Goal: Information Seeking & Learning: Learn about a topic

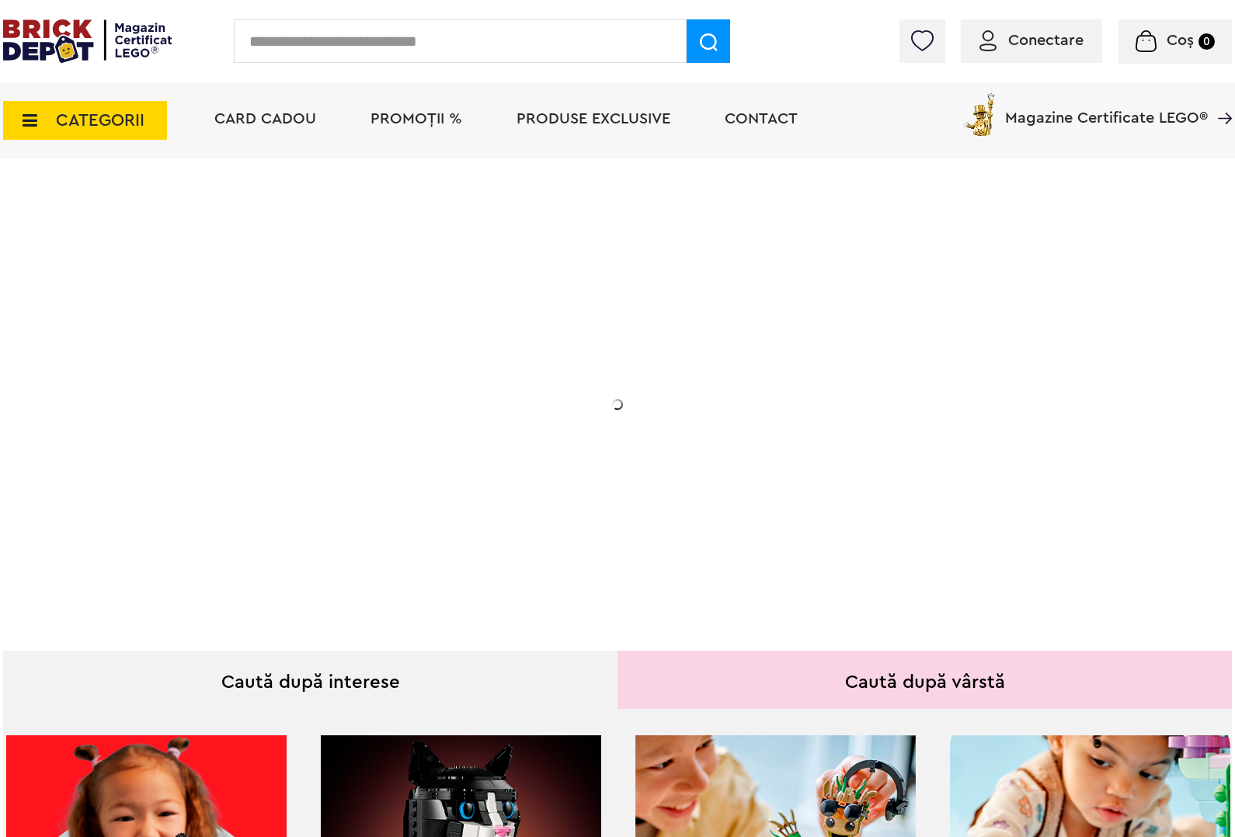
click at [321, 43] on input "text" at bounding box center [460, 40] width 453 height 43
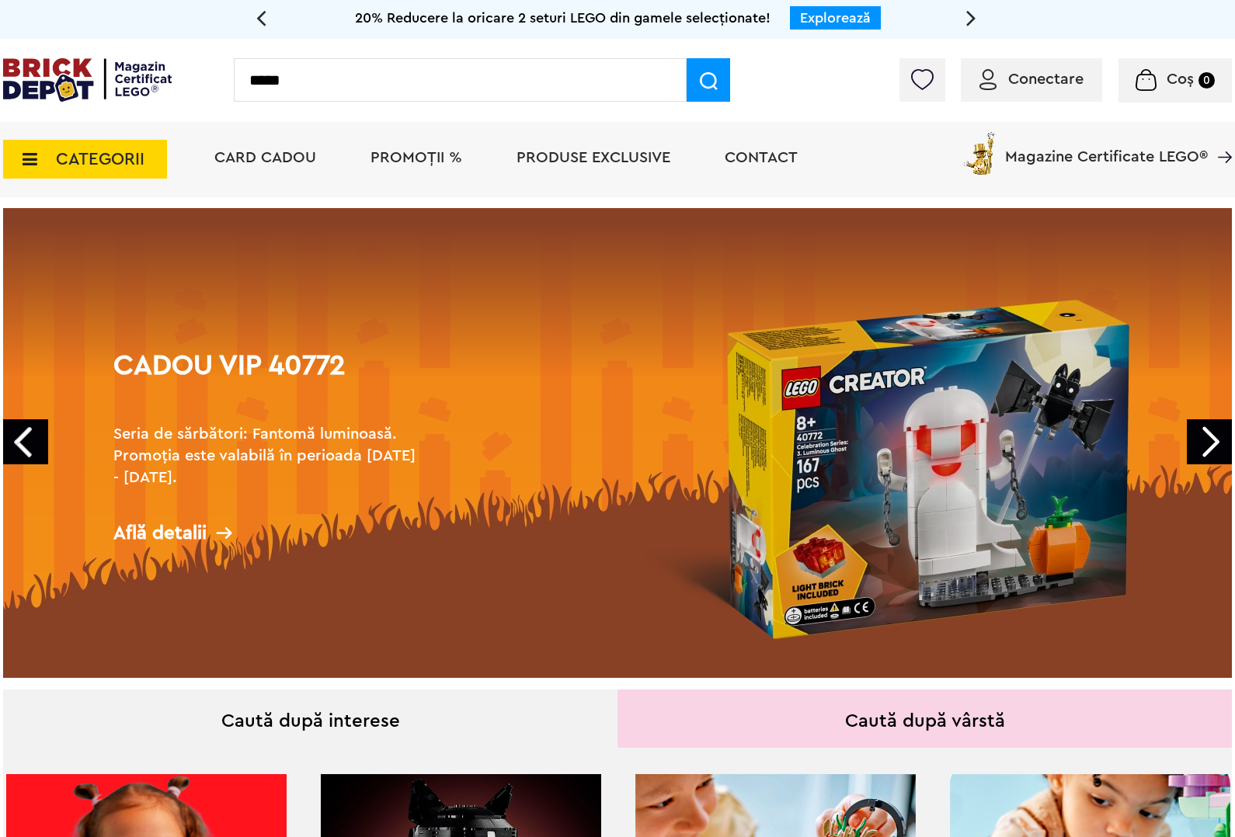
type input "*****"
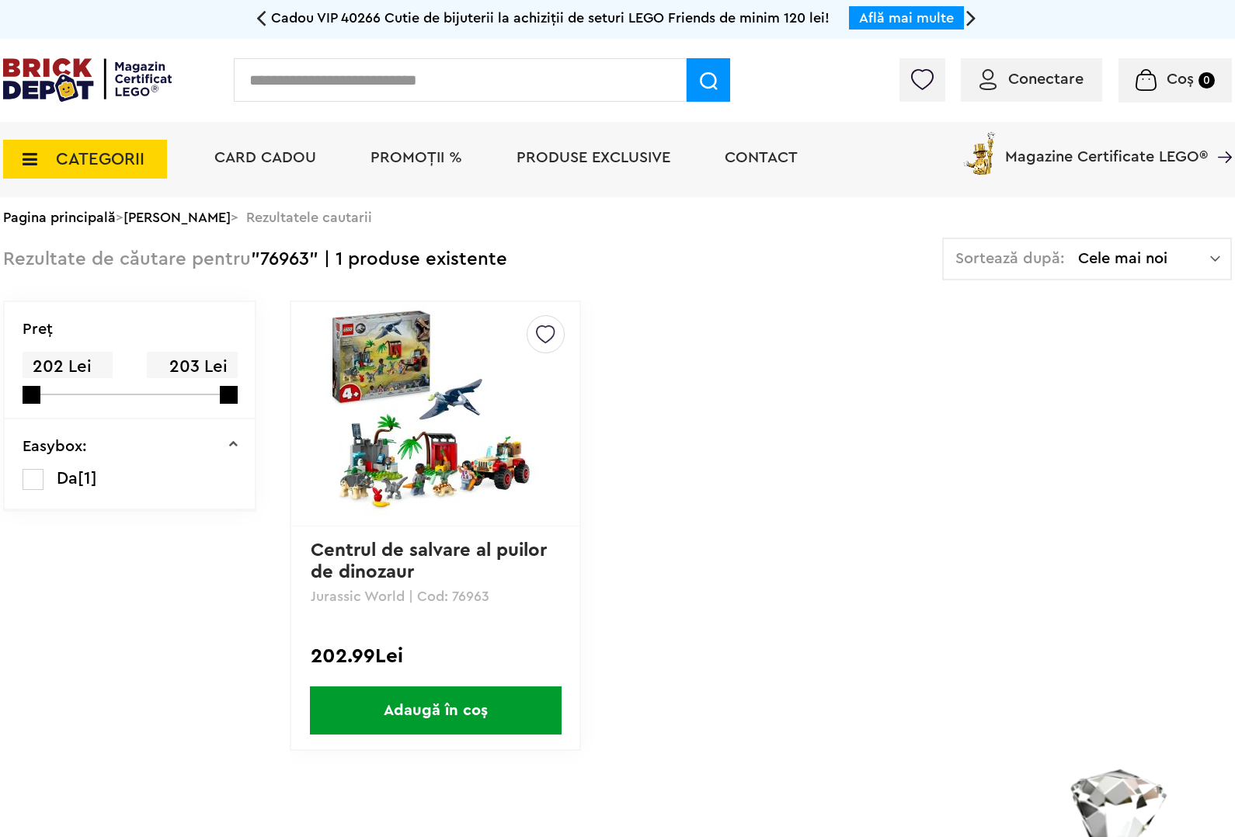
click at [483, 444] on img at bounding box center [435, 413] width 217 height 217
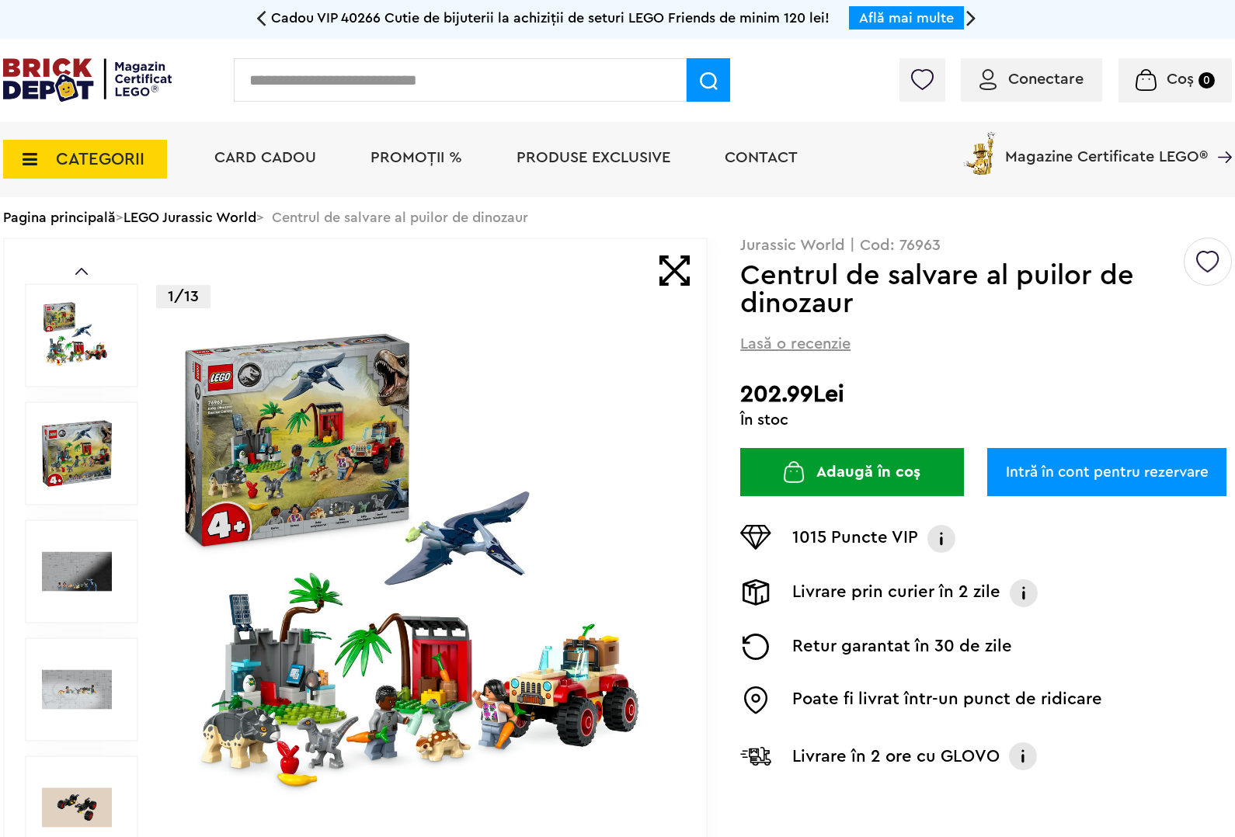
click at [266, 79] on input "text" at bounding box center [460, 79] width 453 height 43
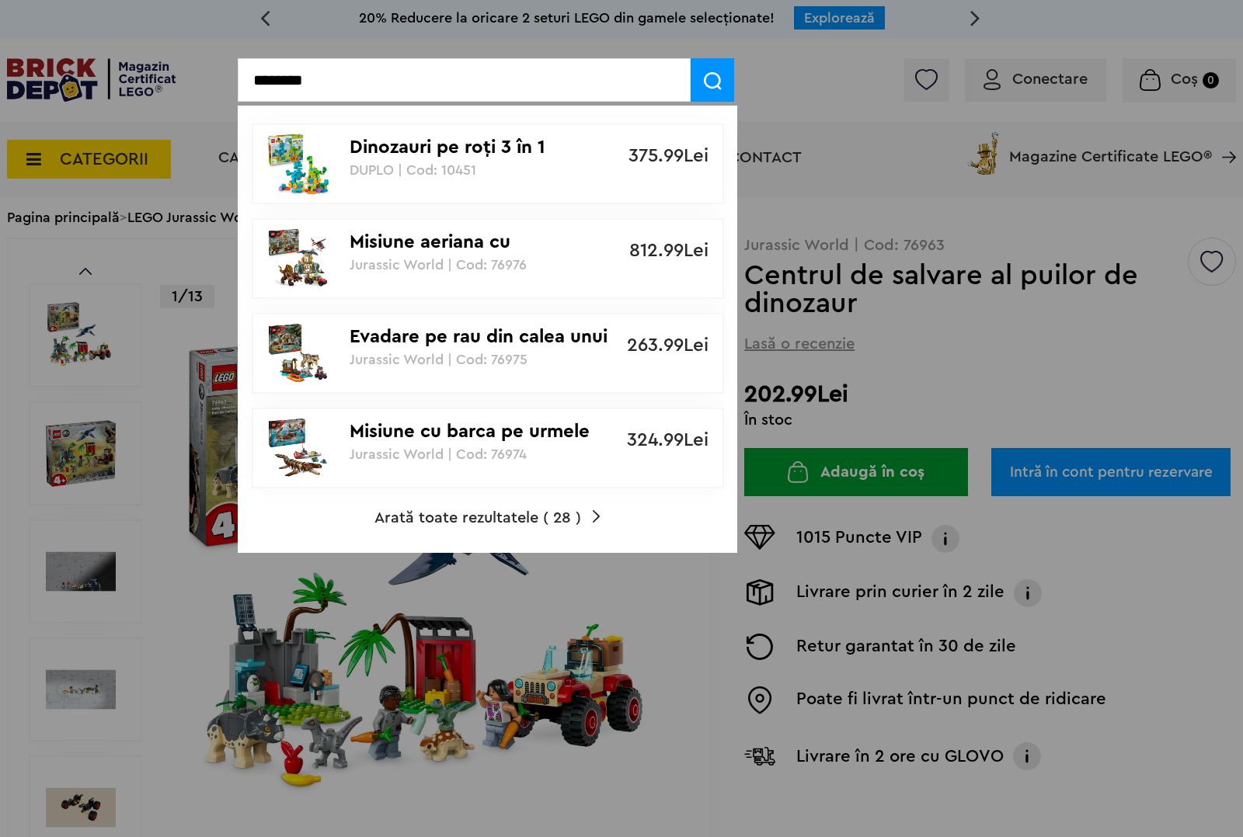
type input "********"
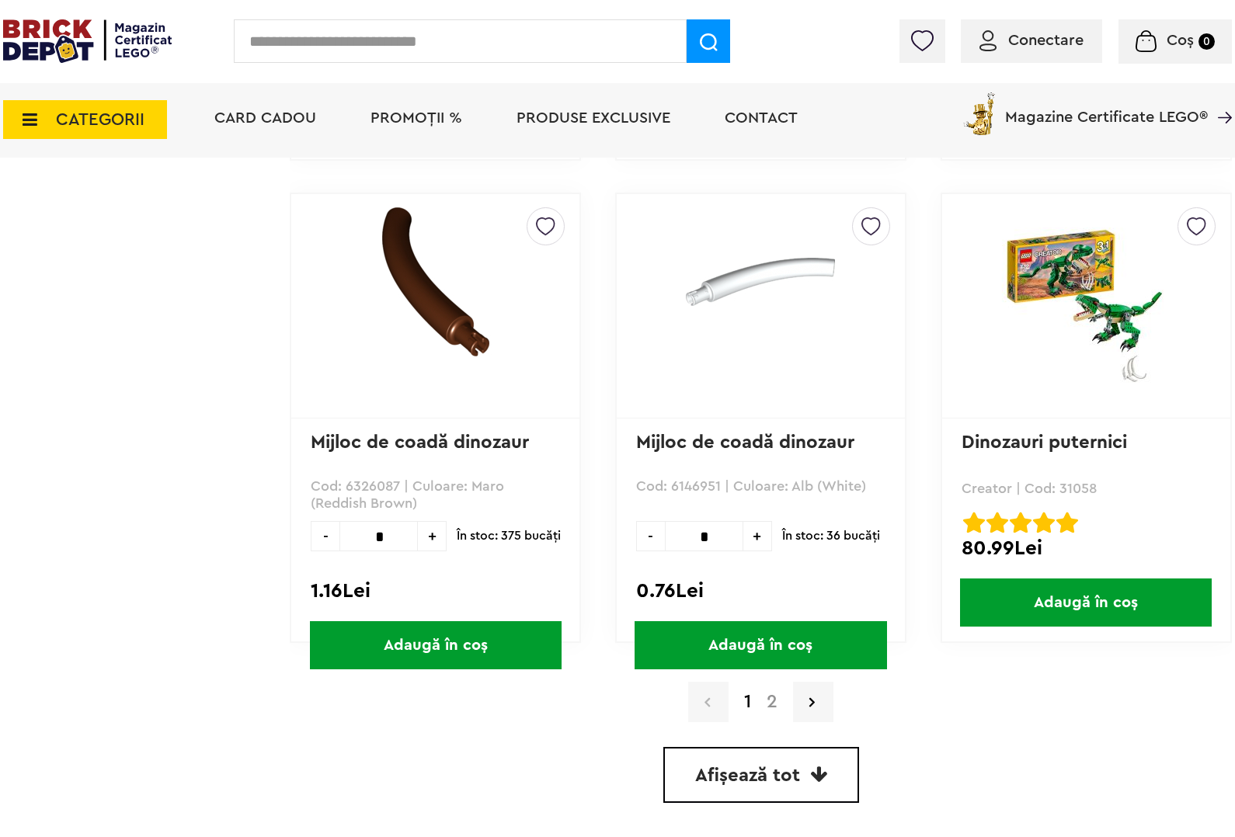
scroll to position [4078, 0]
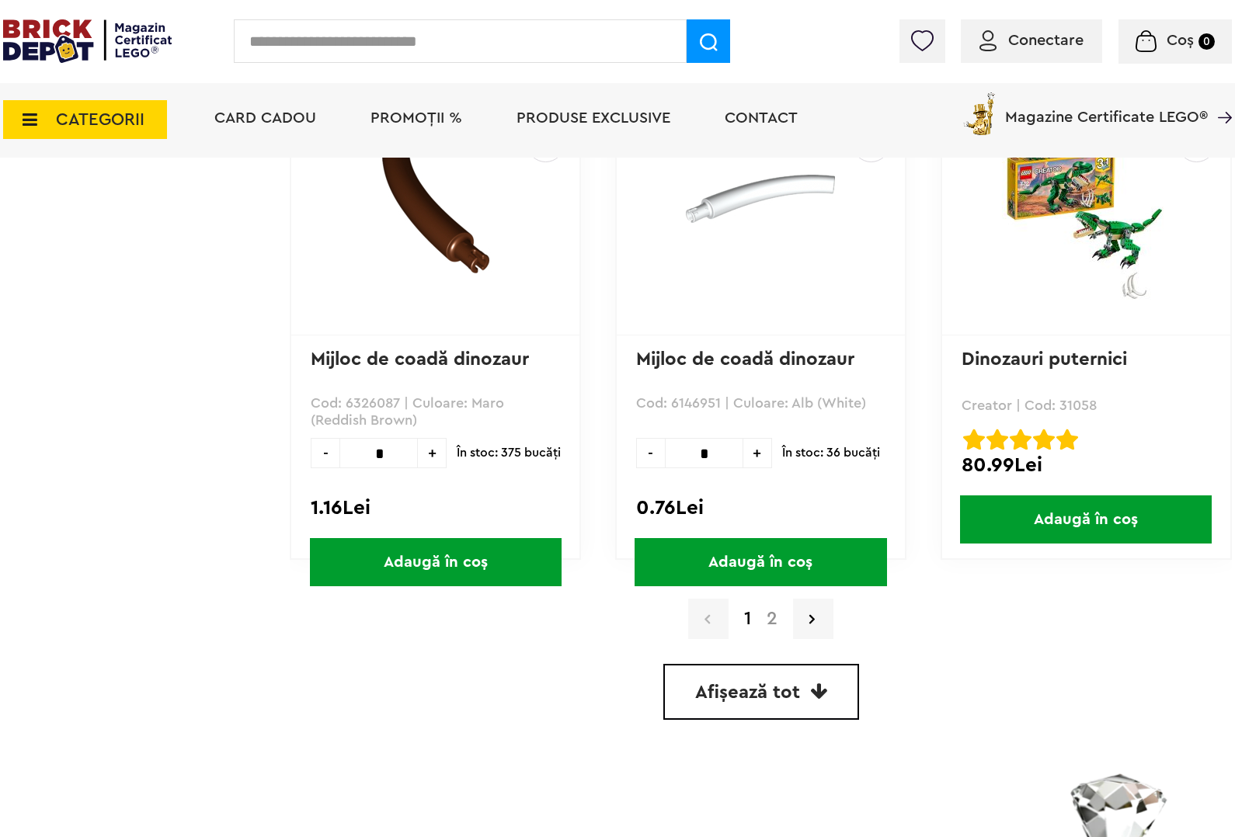
click at [774, 610] on link "2" at bounding box center [772, 619] width 26 height 19
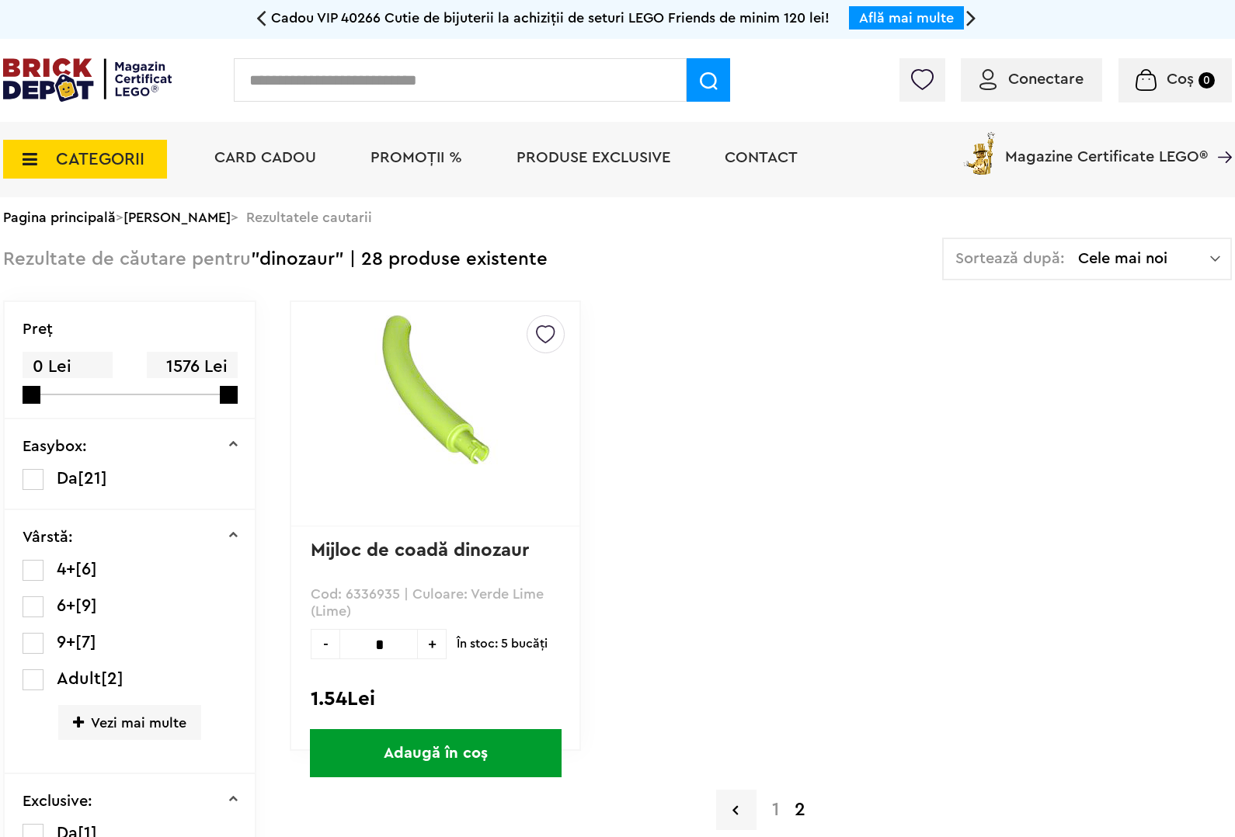
click at [289, 89] on input "text" at bounding box center [460, 79] width 453 height 43
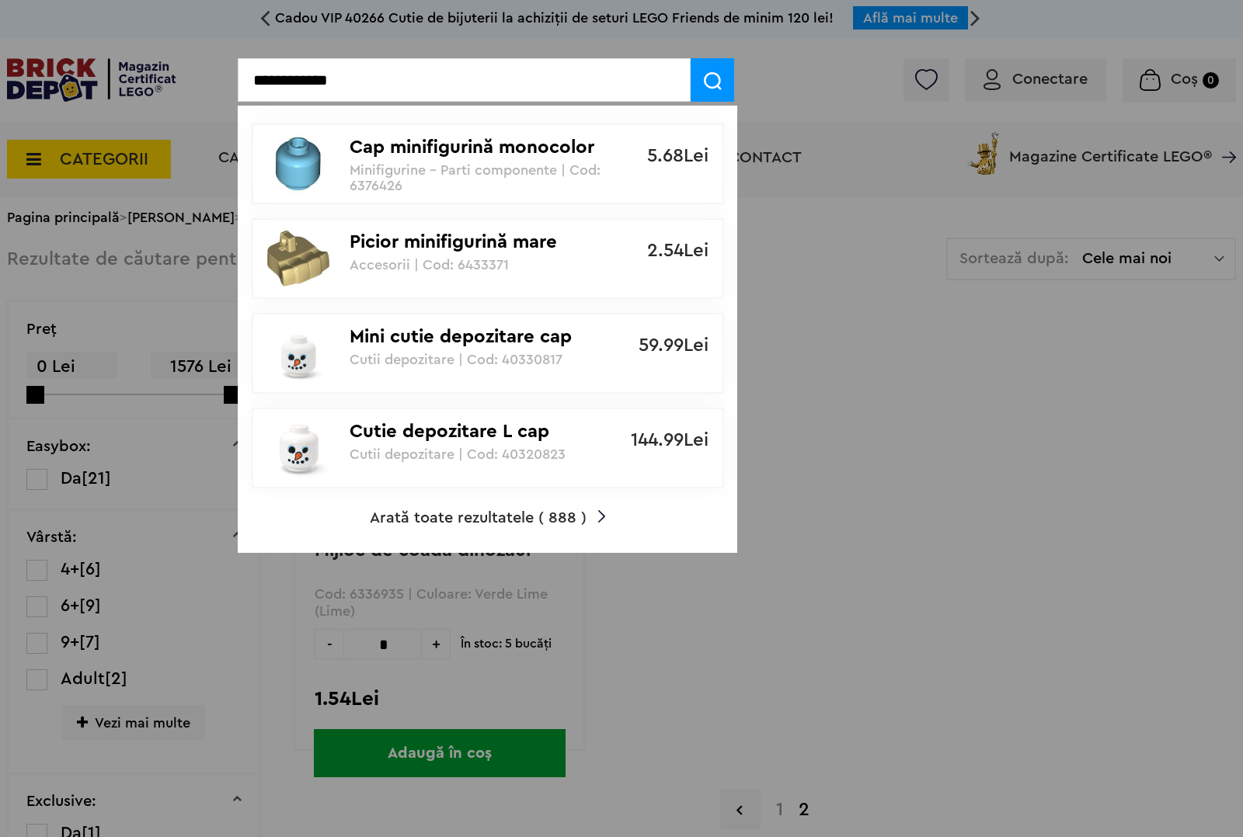
type input "**********"
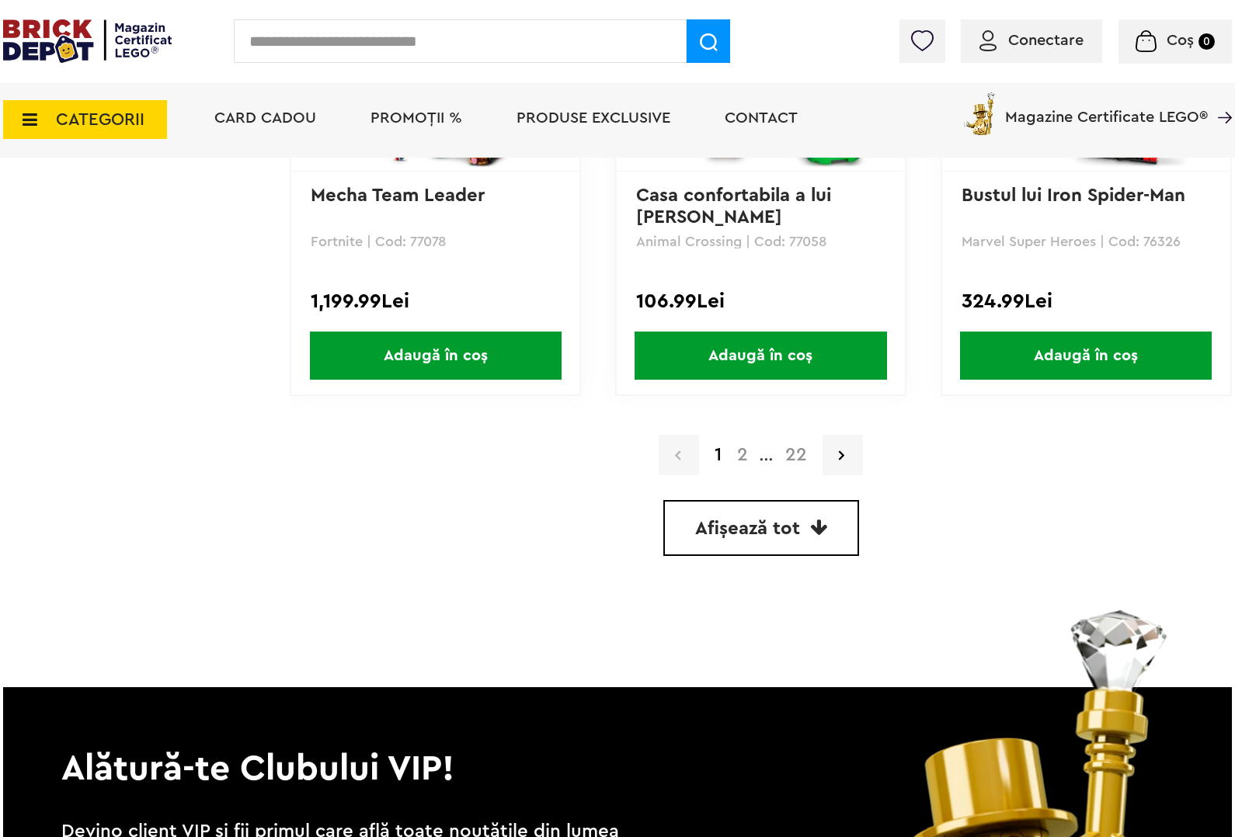
scroll to position [4272, 0]
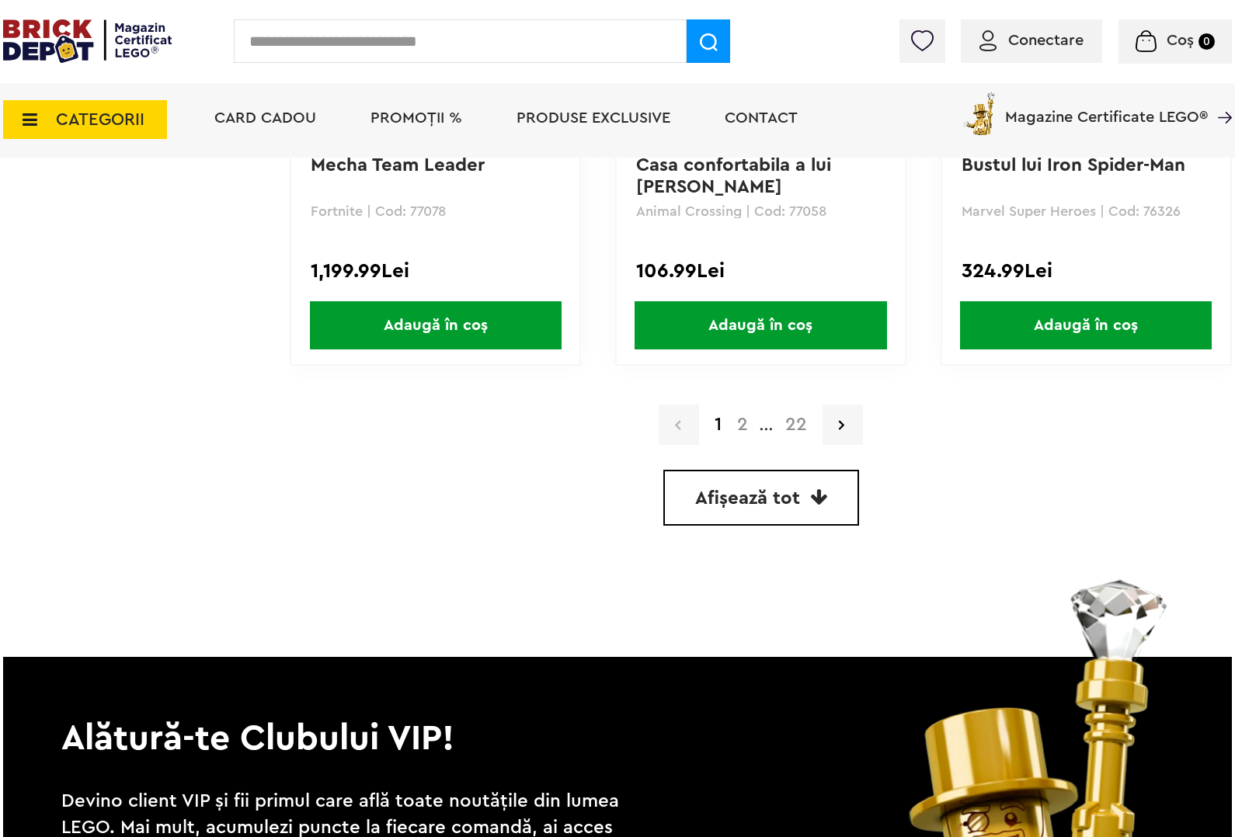
click at [744, 417] on link "2" at bounding box center [742, 425] width 26 height 19
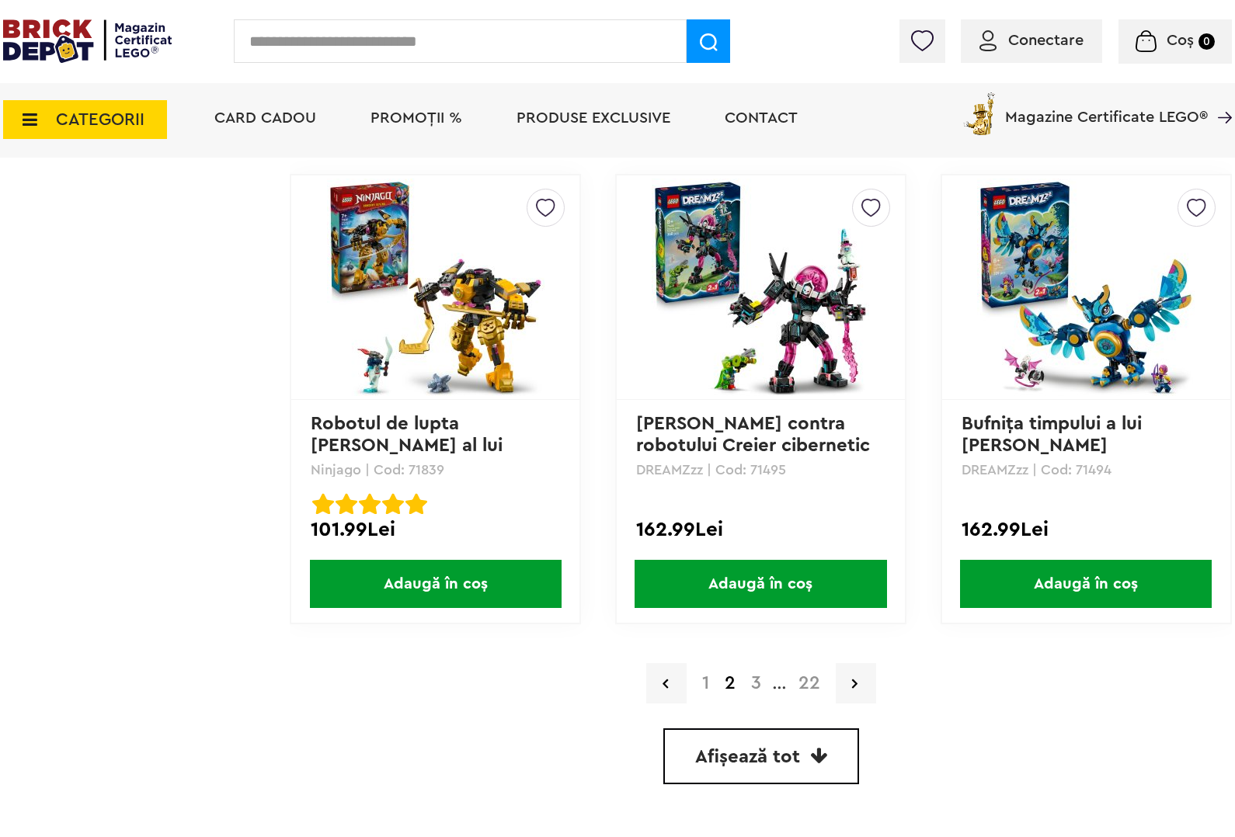
scroll to position [4078, 0]
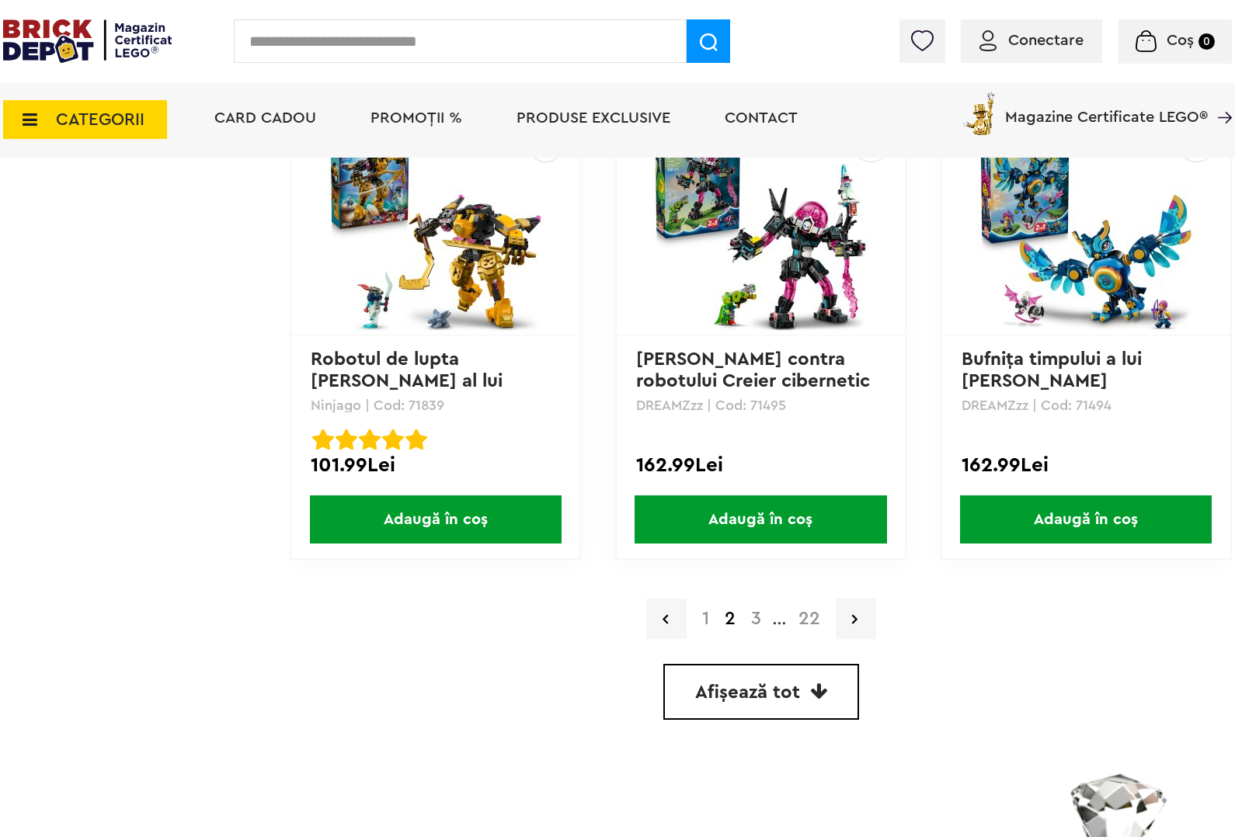
click at [755, 610] on link "3" at bounding box center [756, 619] width 26 height 19
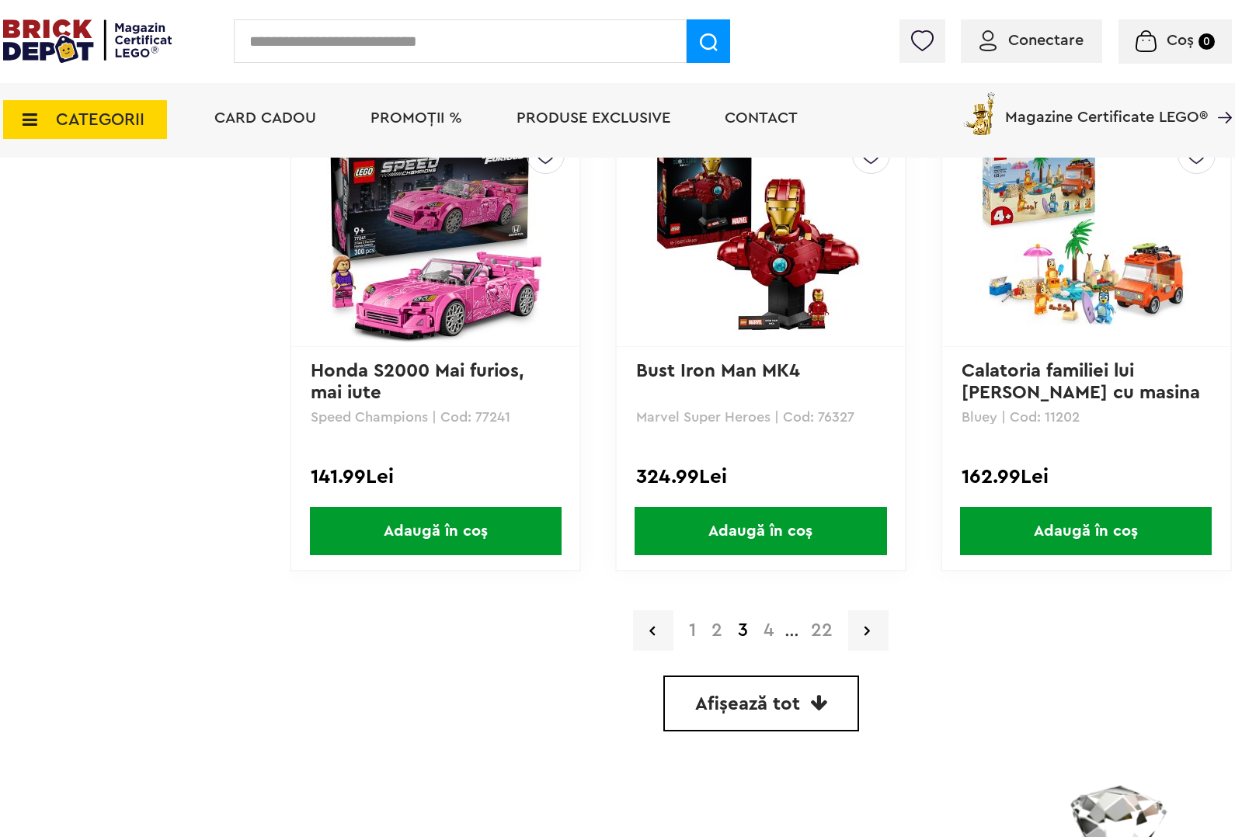
scroll to position [4078, 0]
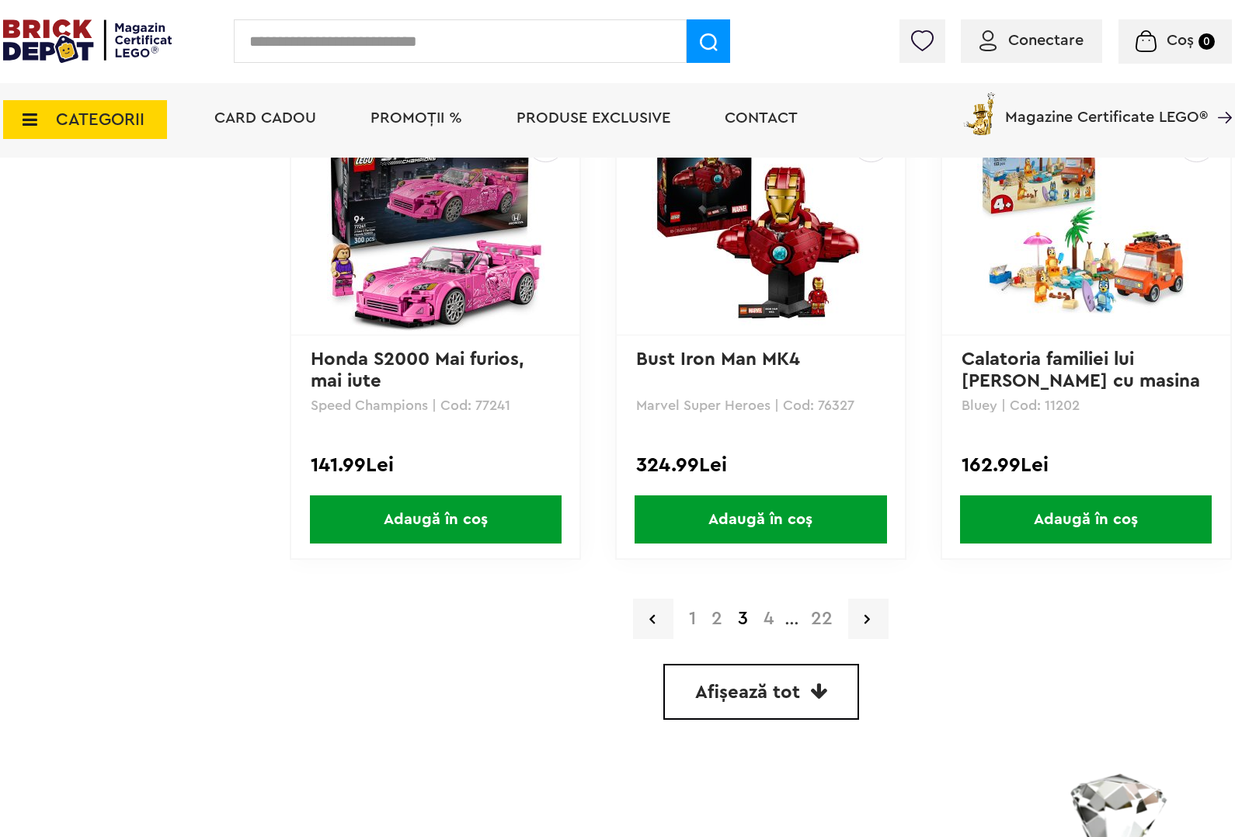
click at [771, 611] on link "4" at bounding box center [769, 619] width 26 height 19
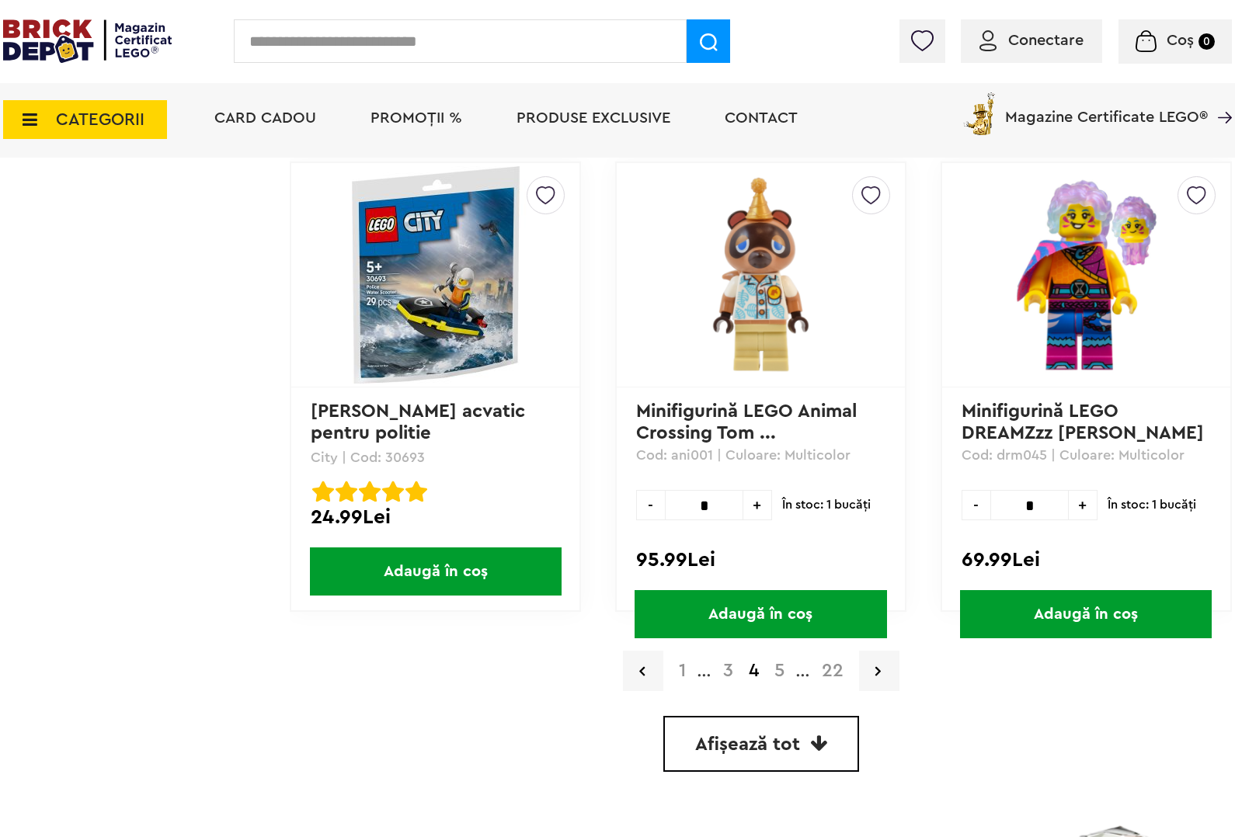
scroll to position [3981, 0]
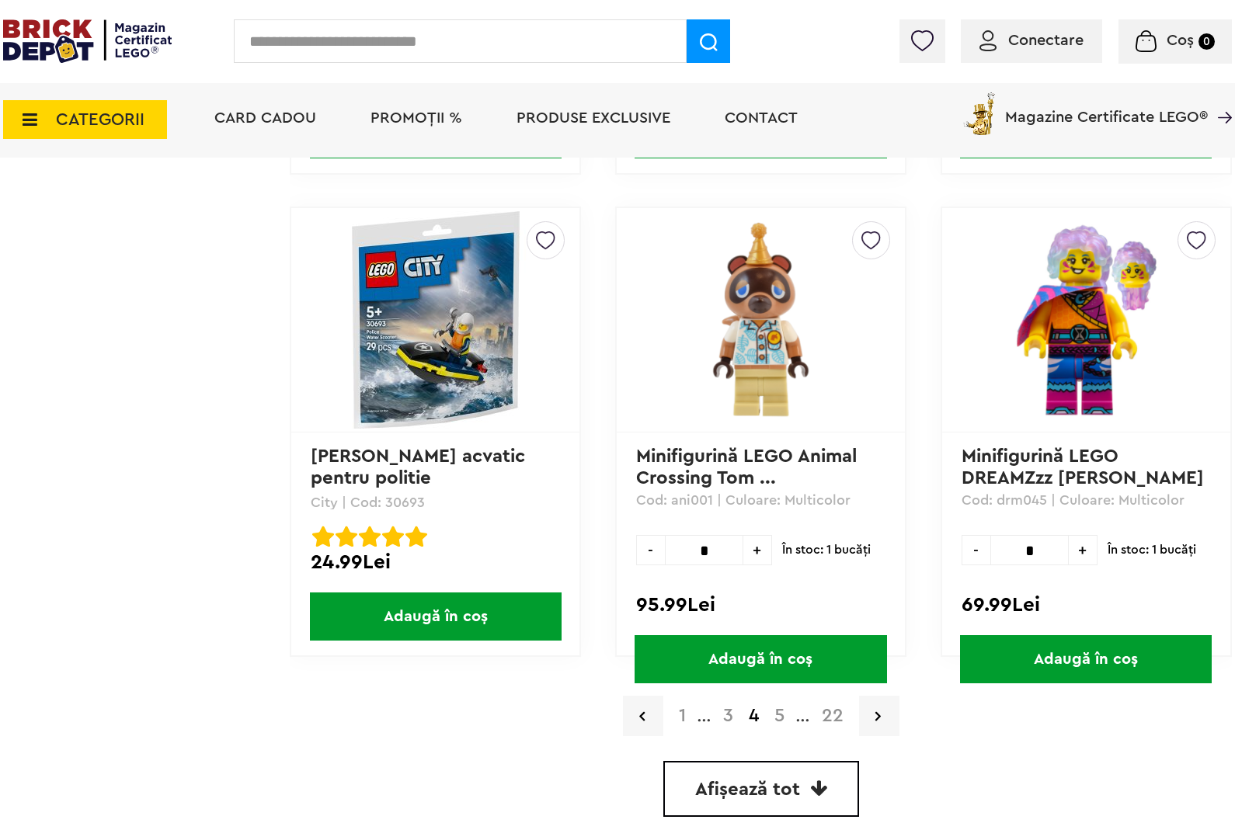
click at [778, 707] on link "5" at bounding box center [780, 716] width 26 height 19
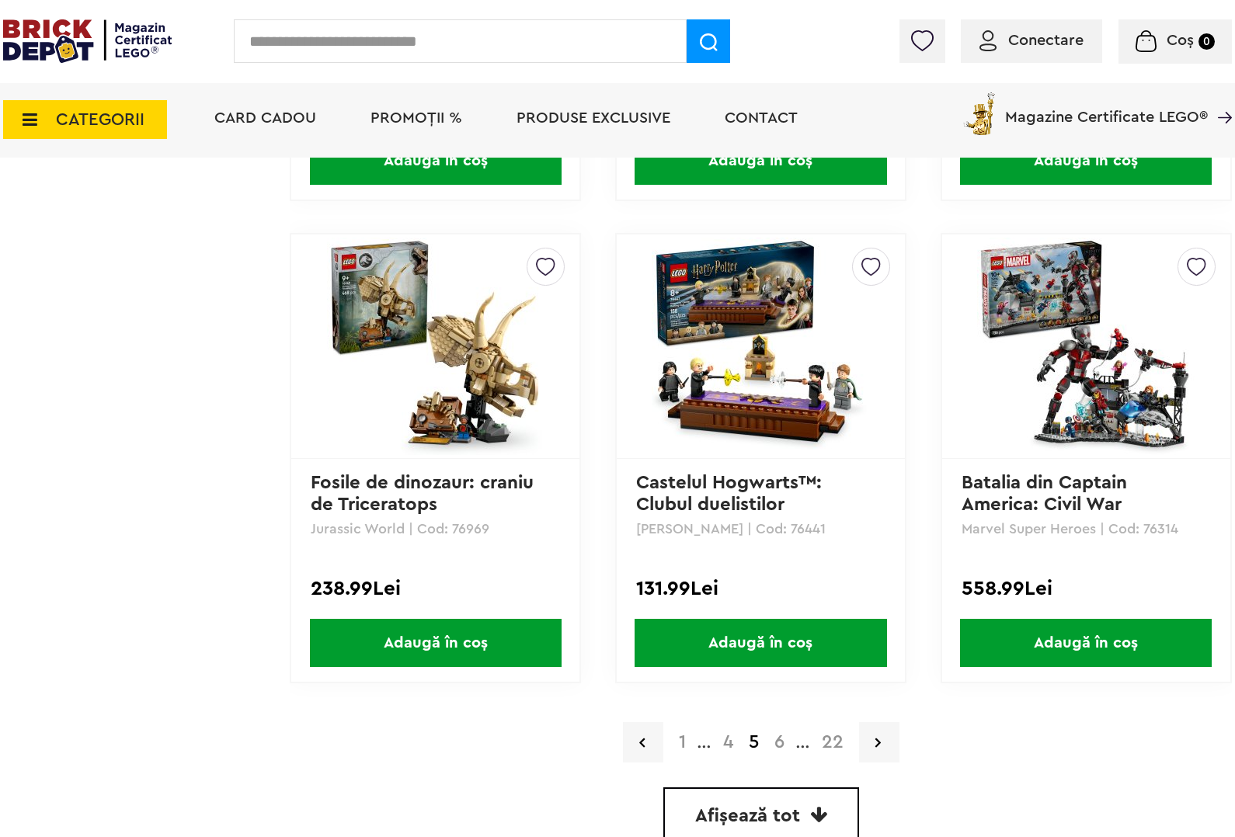
scroll to position [4175, 0]
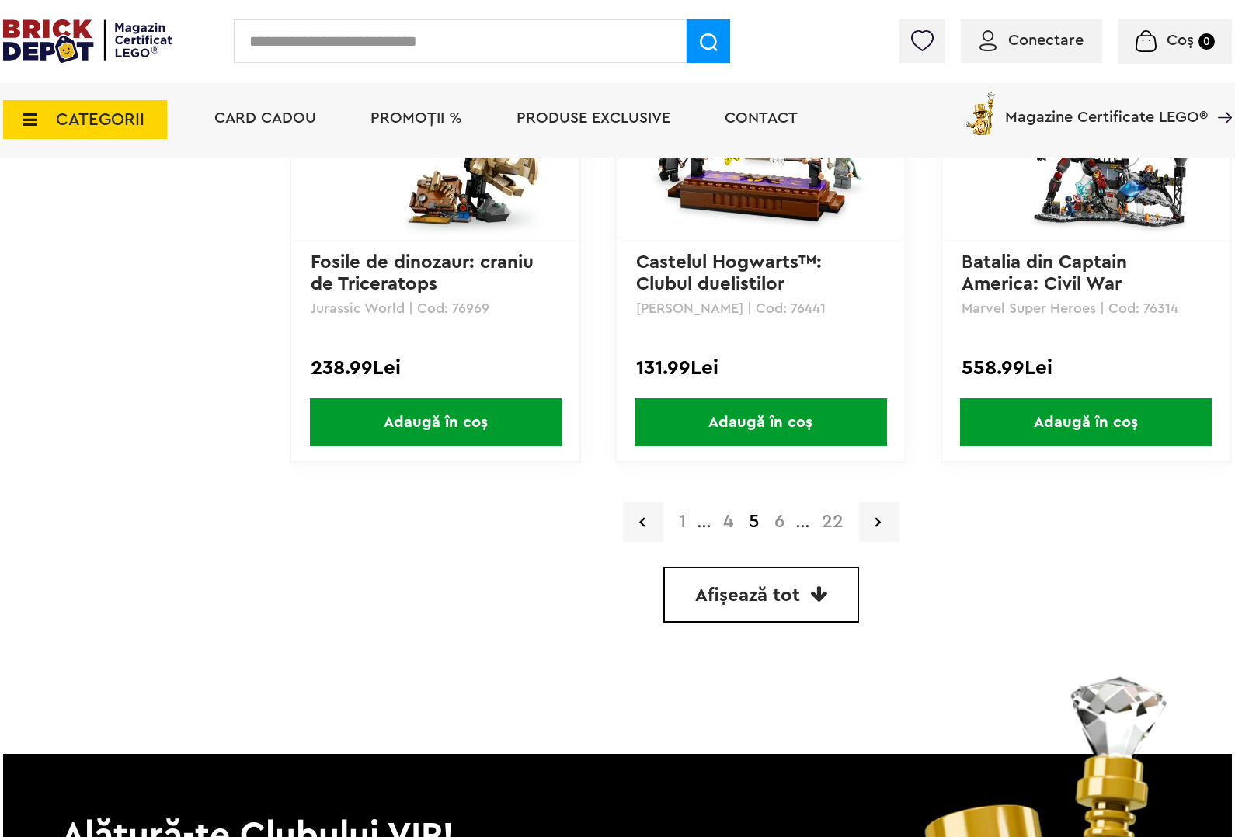
click at [777, 513] on link "6" at bounding box center [780, 522] width 26 height 19
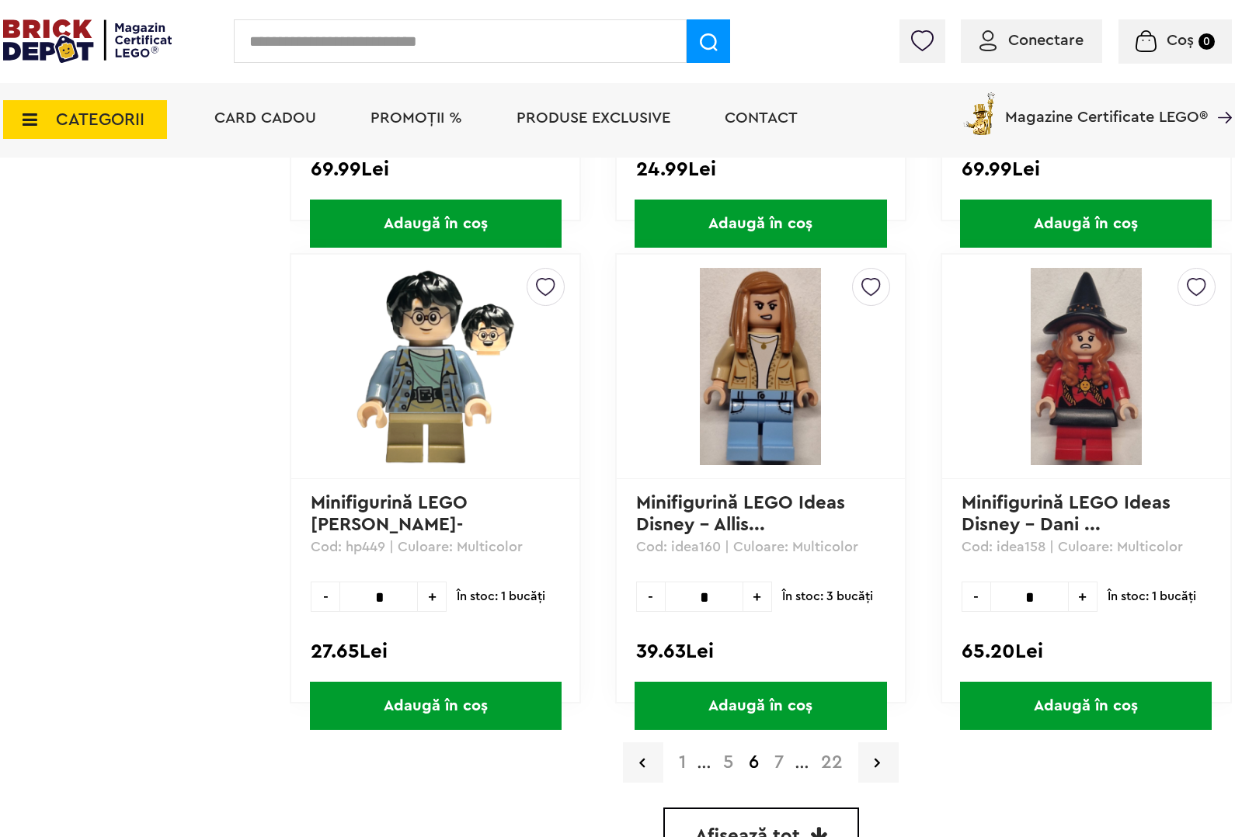
scroll to position [3981, 0]
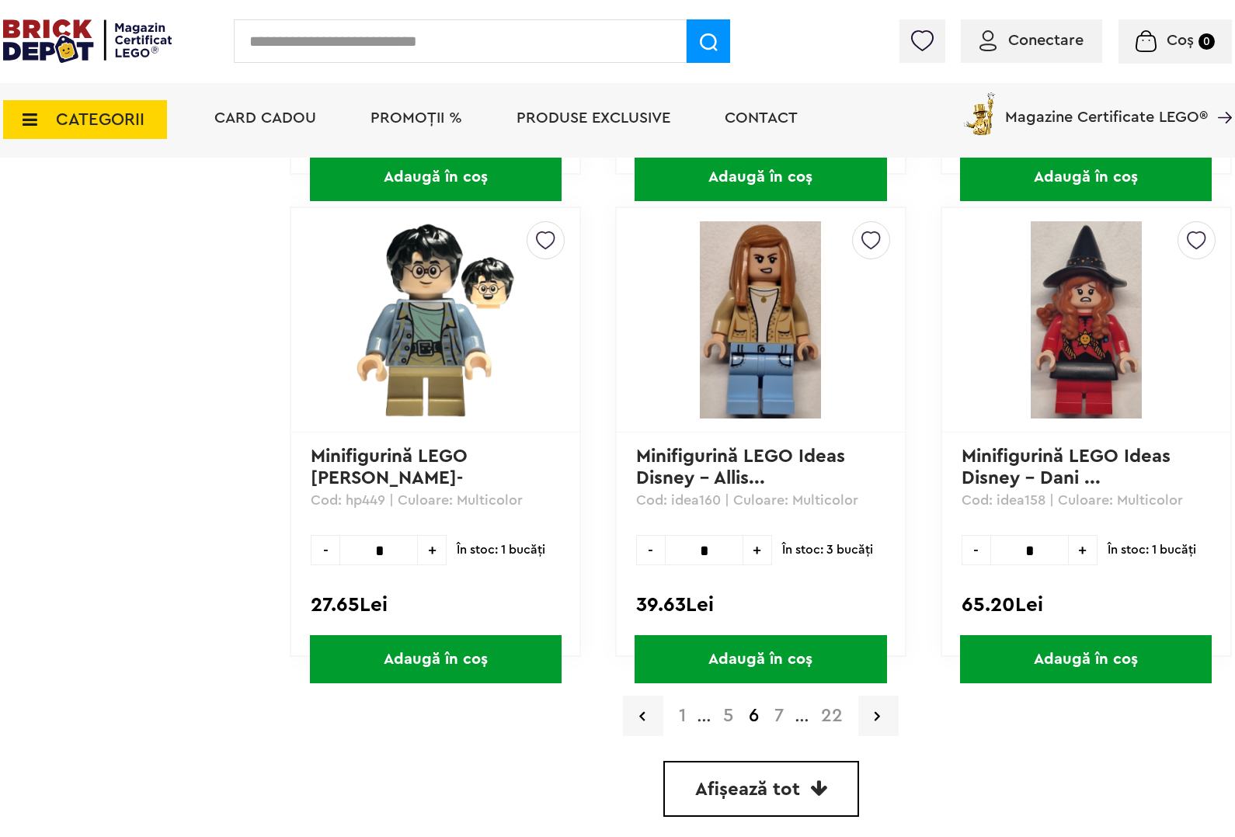
click at [785, 707] on link "7" at bounding box center [779, 716] width 25 height 19
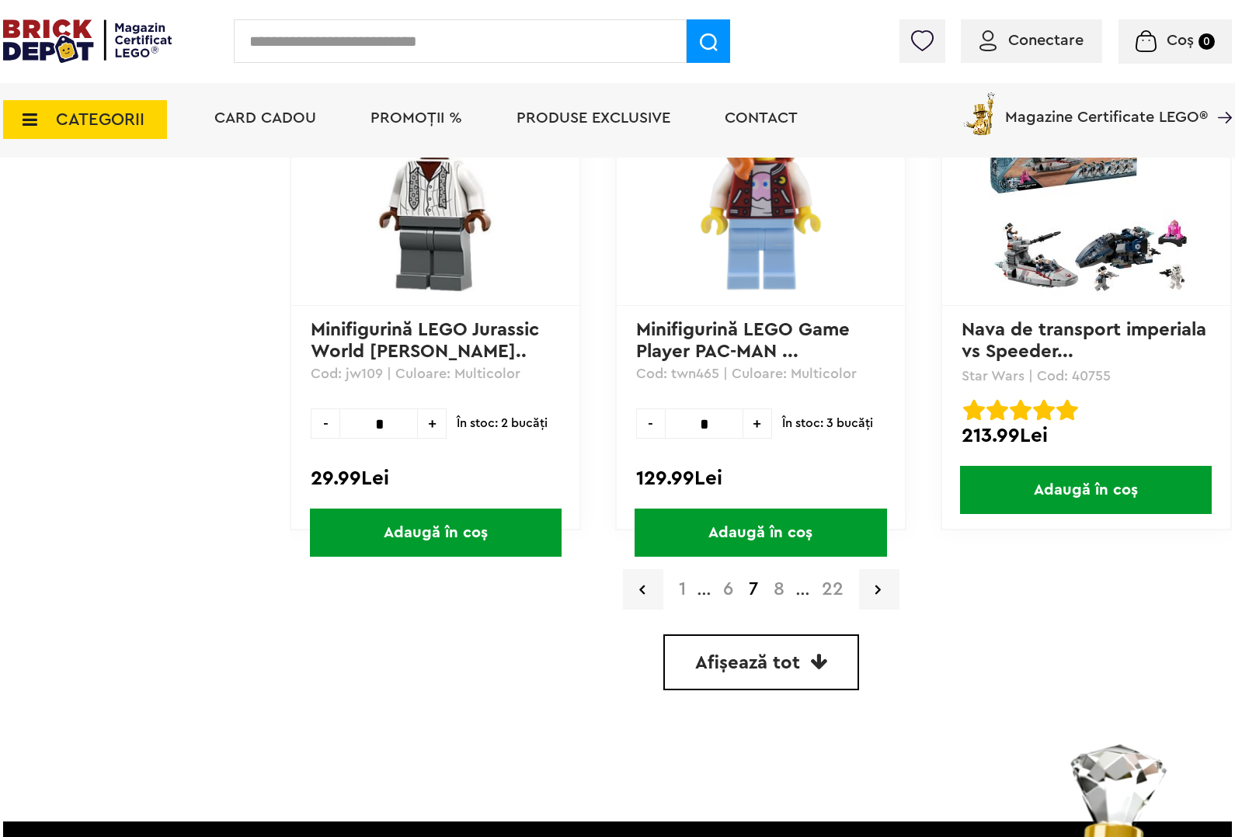
scroll to position [4175, 0]
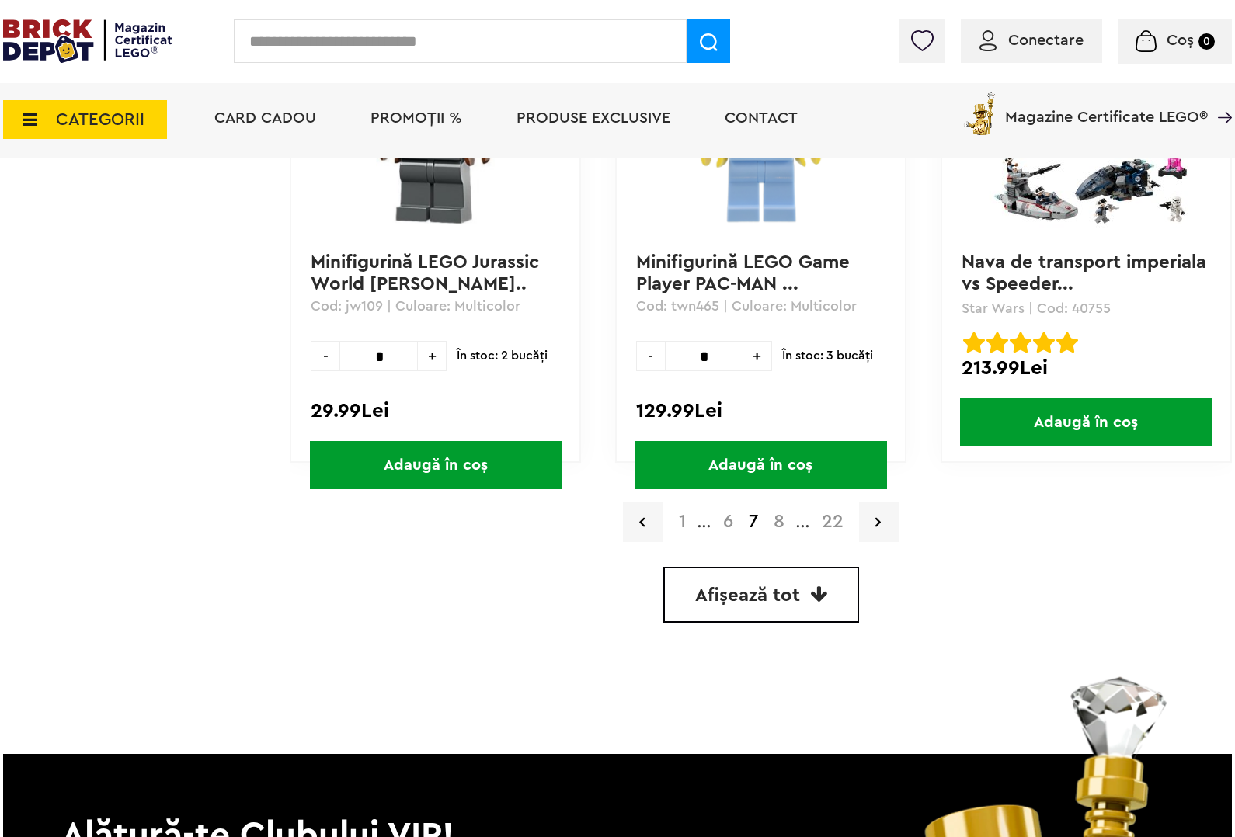
click at [781, 513] on link "8" at bounding box center [779, 522] width 26 height 19
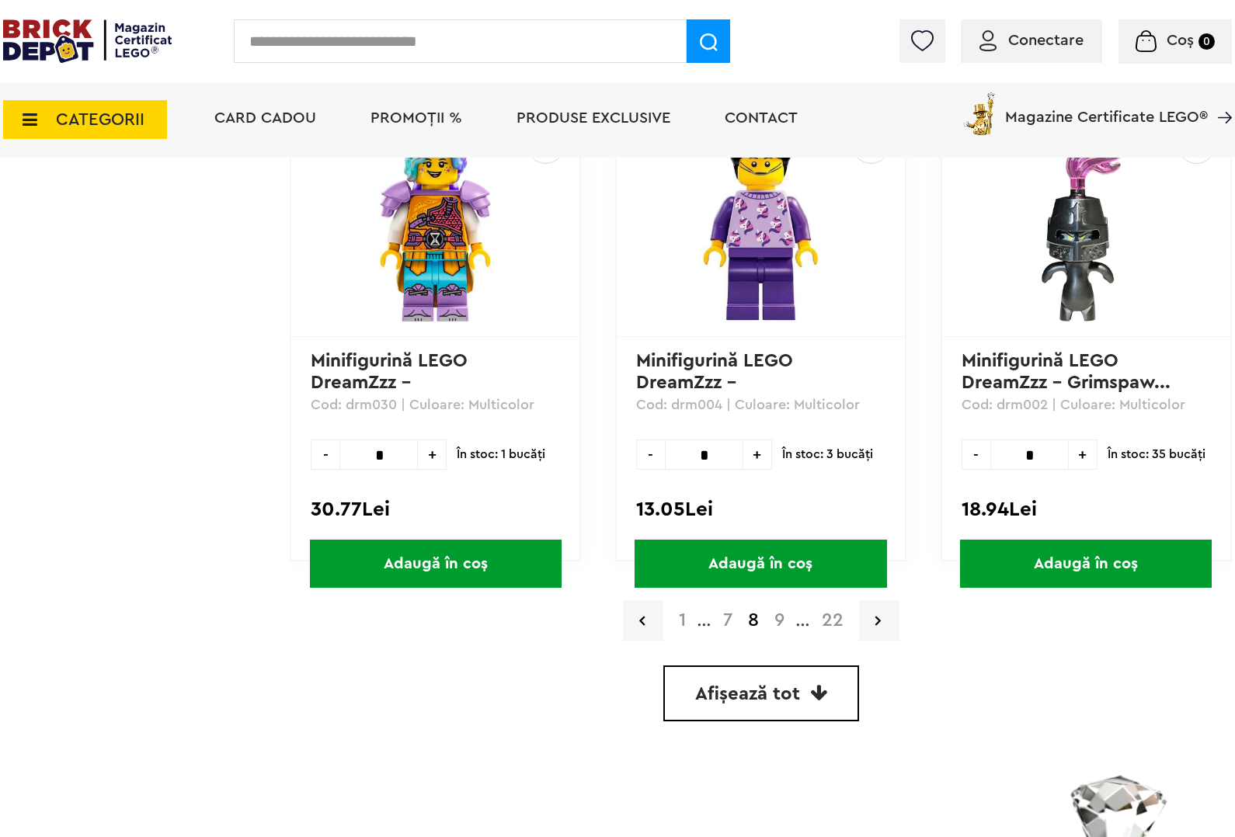
scroll to position [4078, 0]
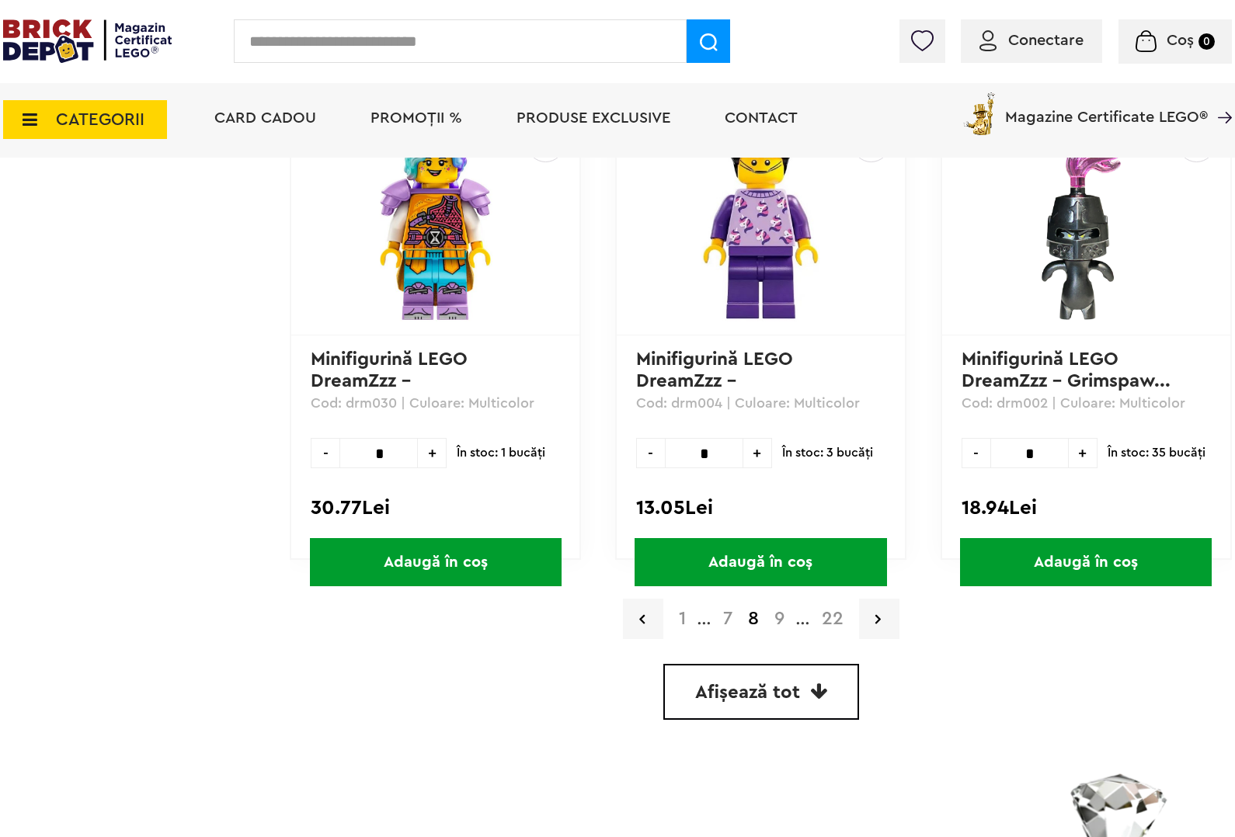
click at [778, 612] on link "9" at bounding box center [780, 619] width 26 height 19
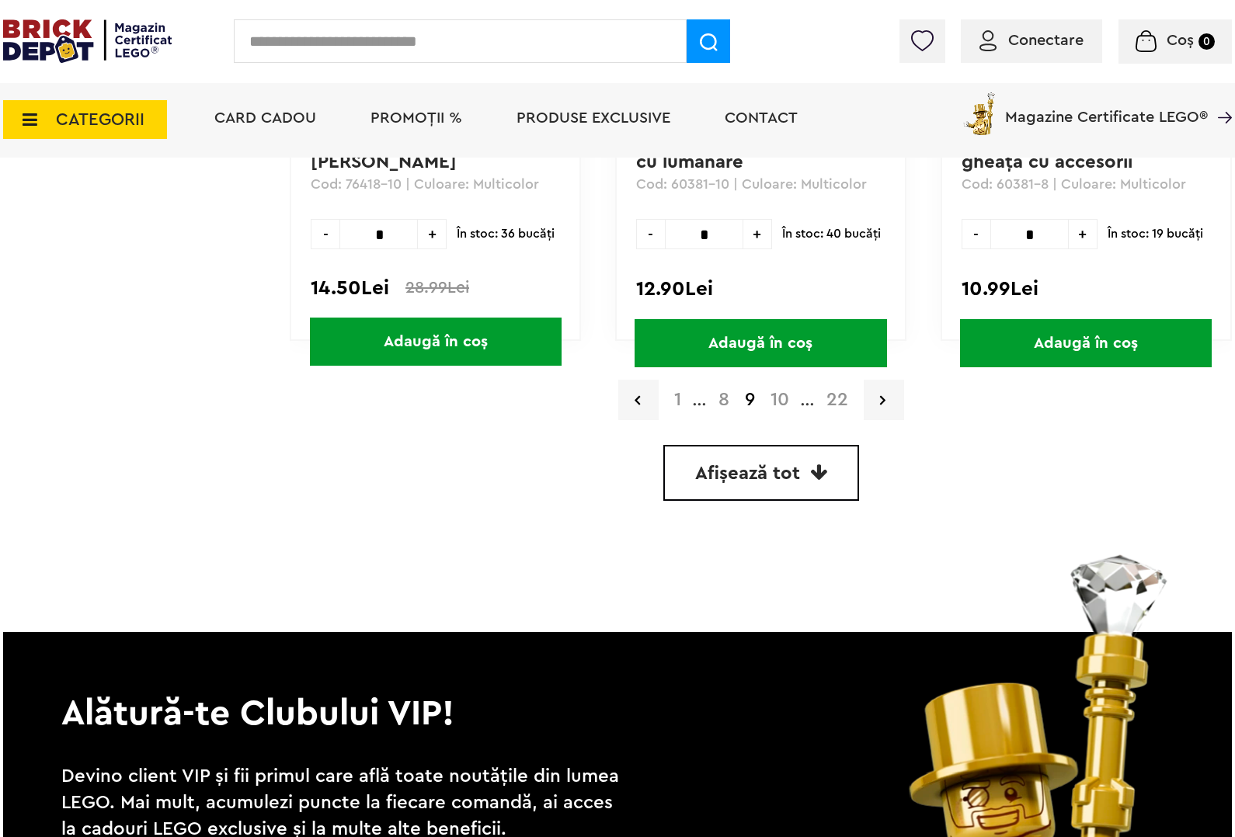
scroll to position [4369, 0]
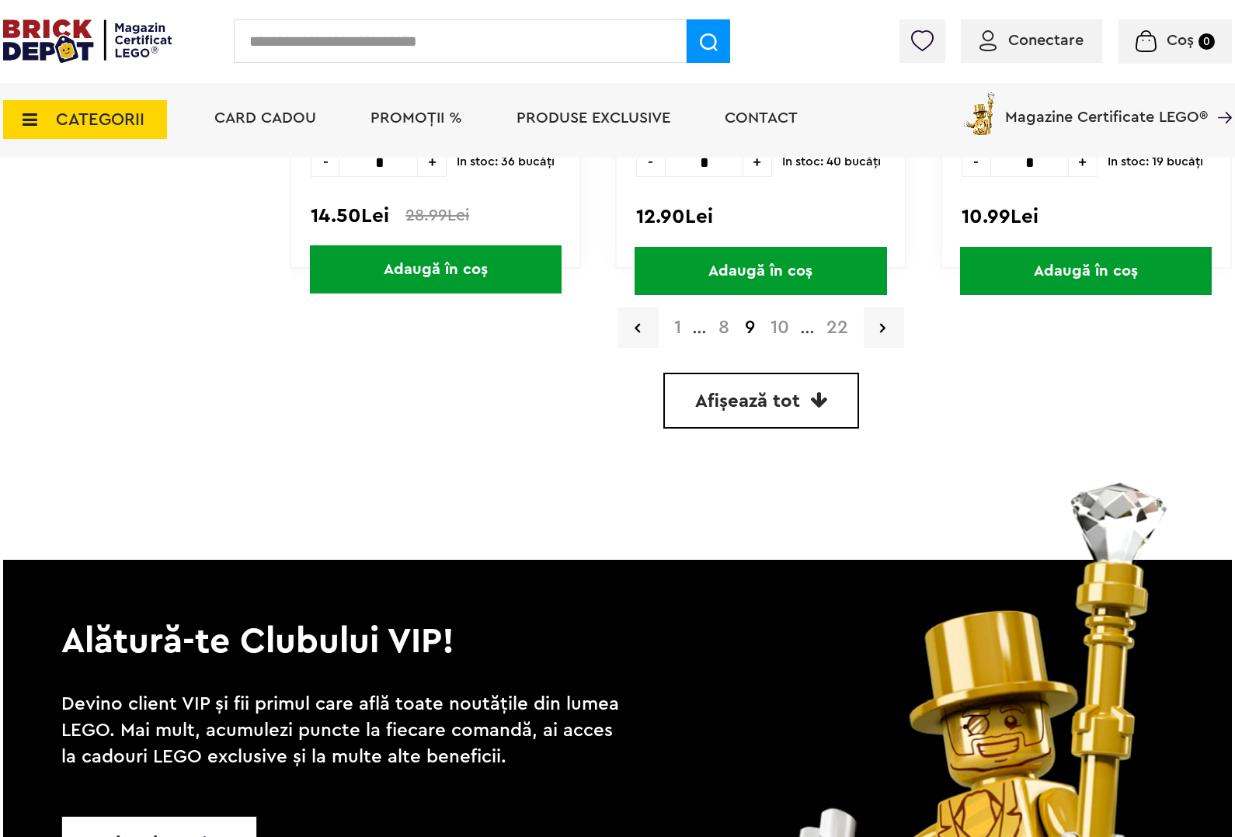
click at [791, 318] on link "10" at bounding box center [780, 327] width 34 height 19
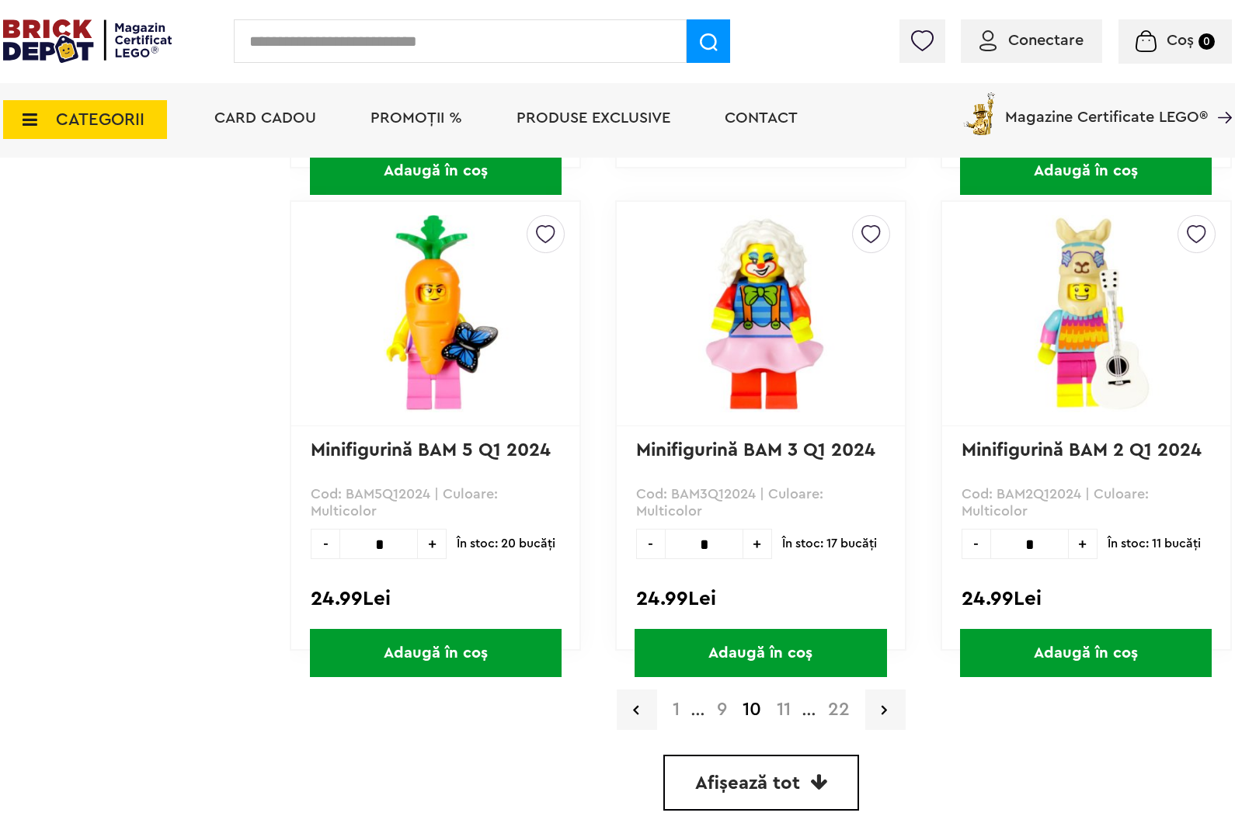
scroll to position [4078, 0]
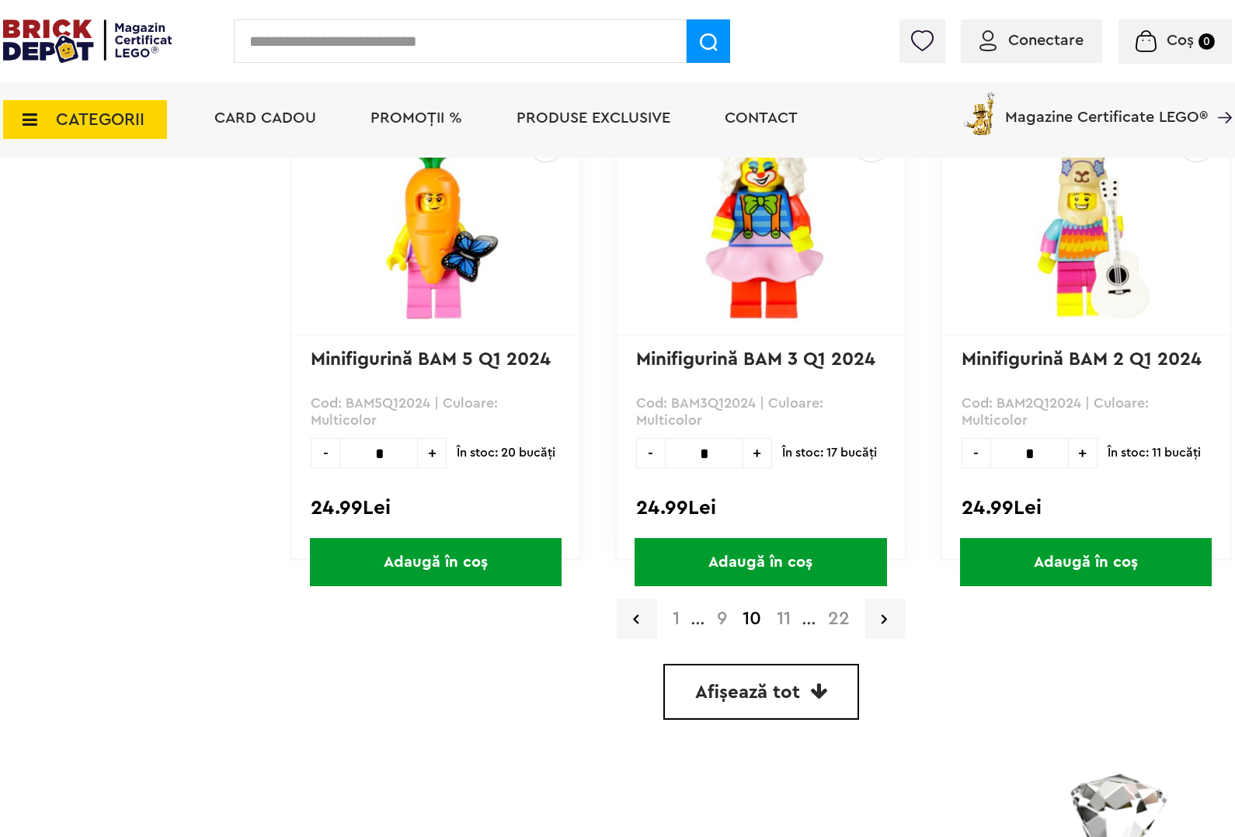
click at [790, 610] on link "11" at bounding box center [784, 619] width 30 height 19
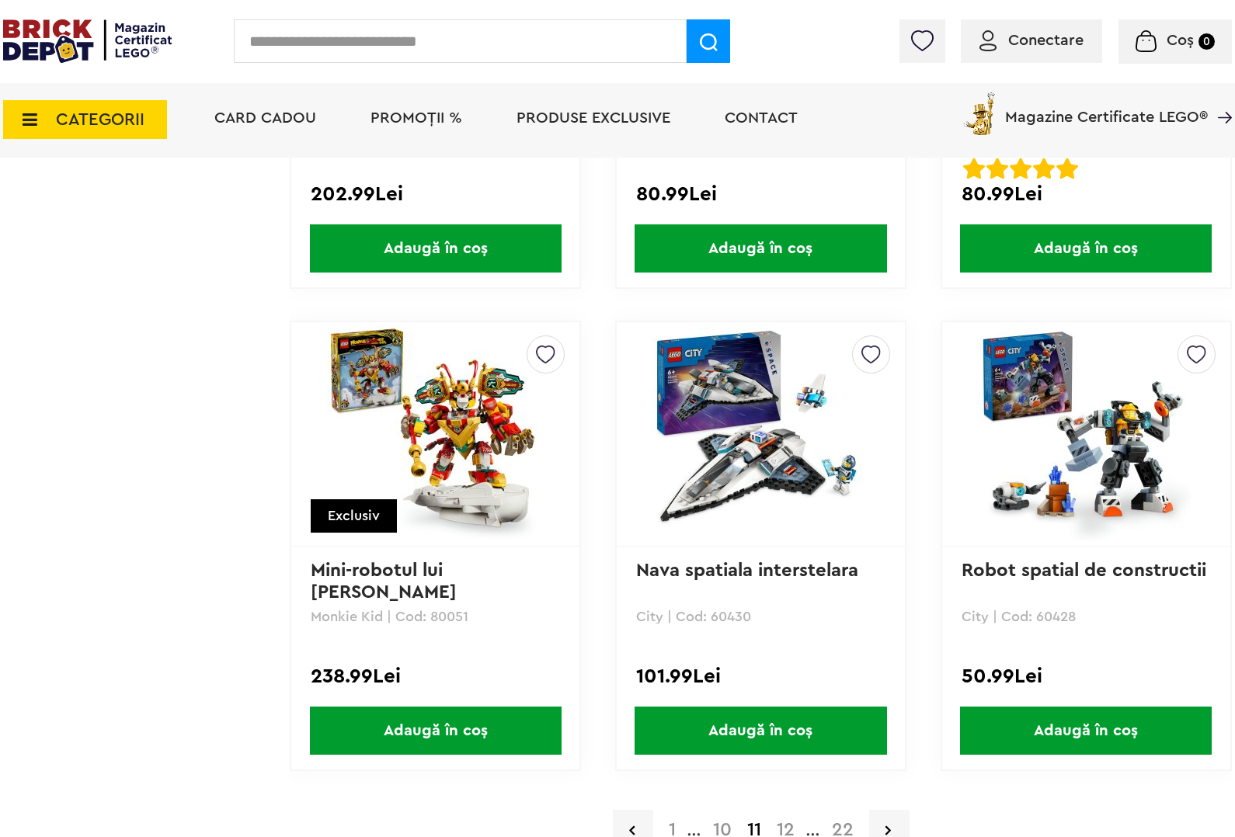
scroll to position [3981, 0]
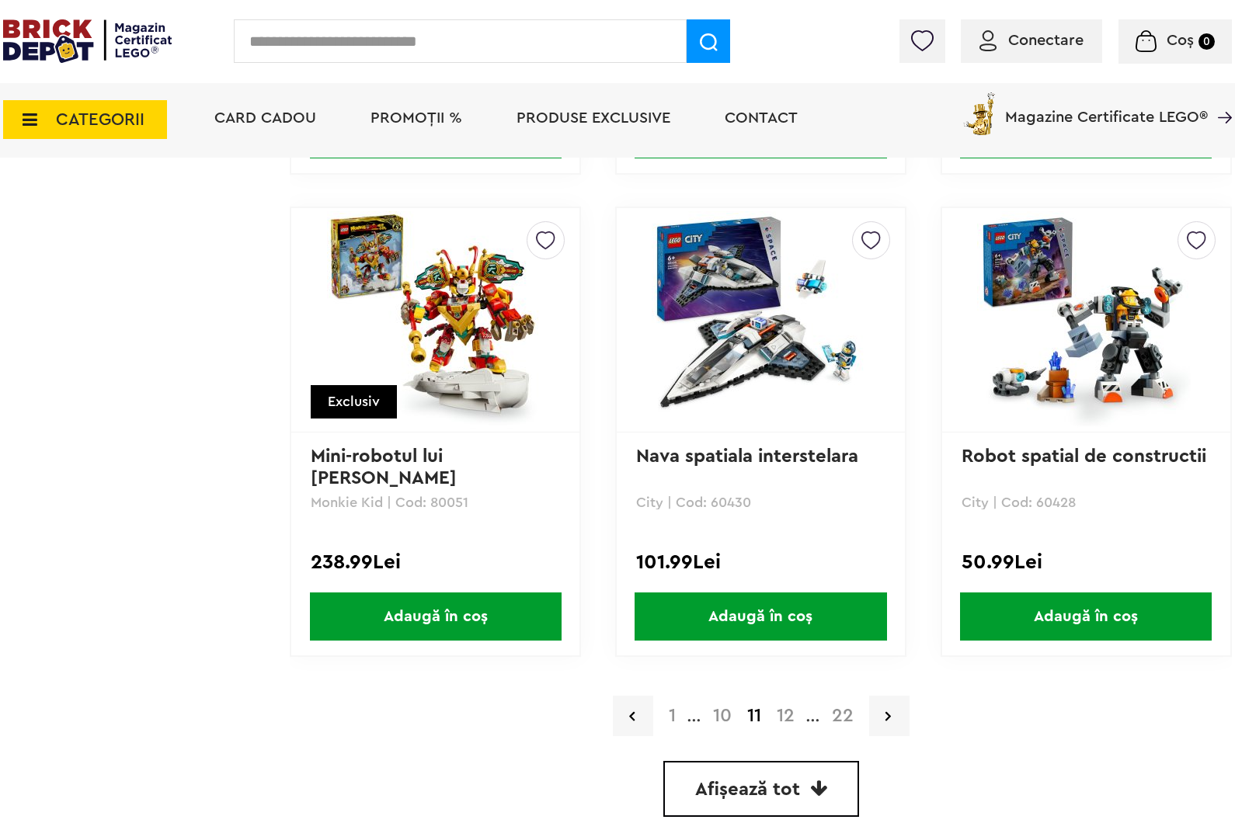
click at [785, 707] on link "12" at bounding box center [785, 716] width 33 height 19
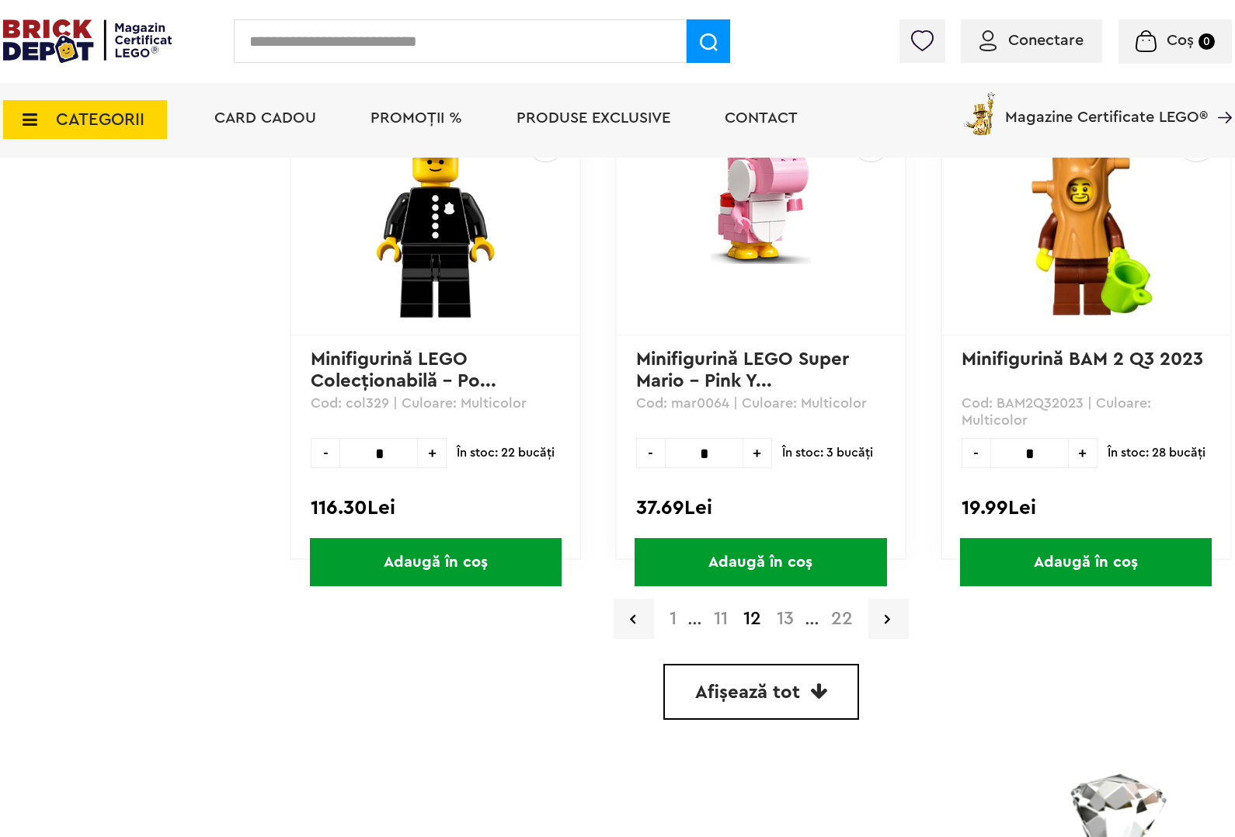
scroll to position [4175, 0]
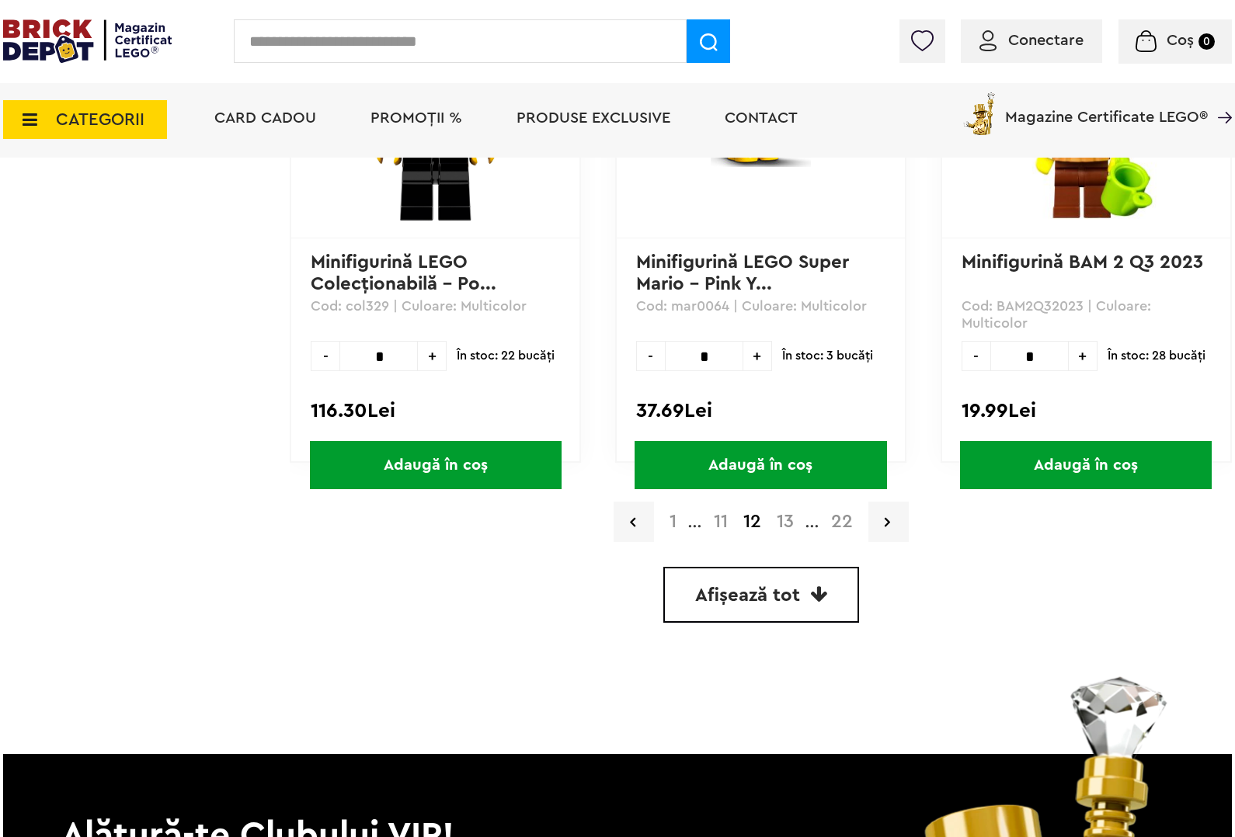
click at [783, 513] on link "13" at bounding box center [785, 522] width 33 height 19
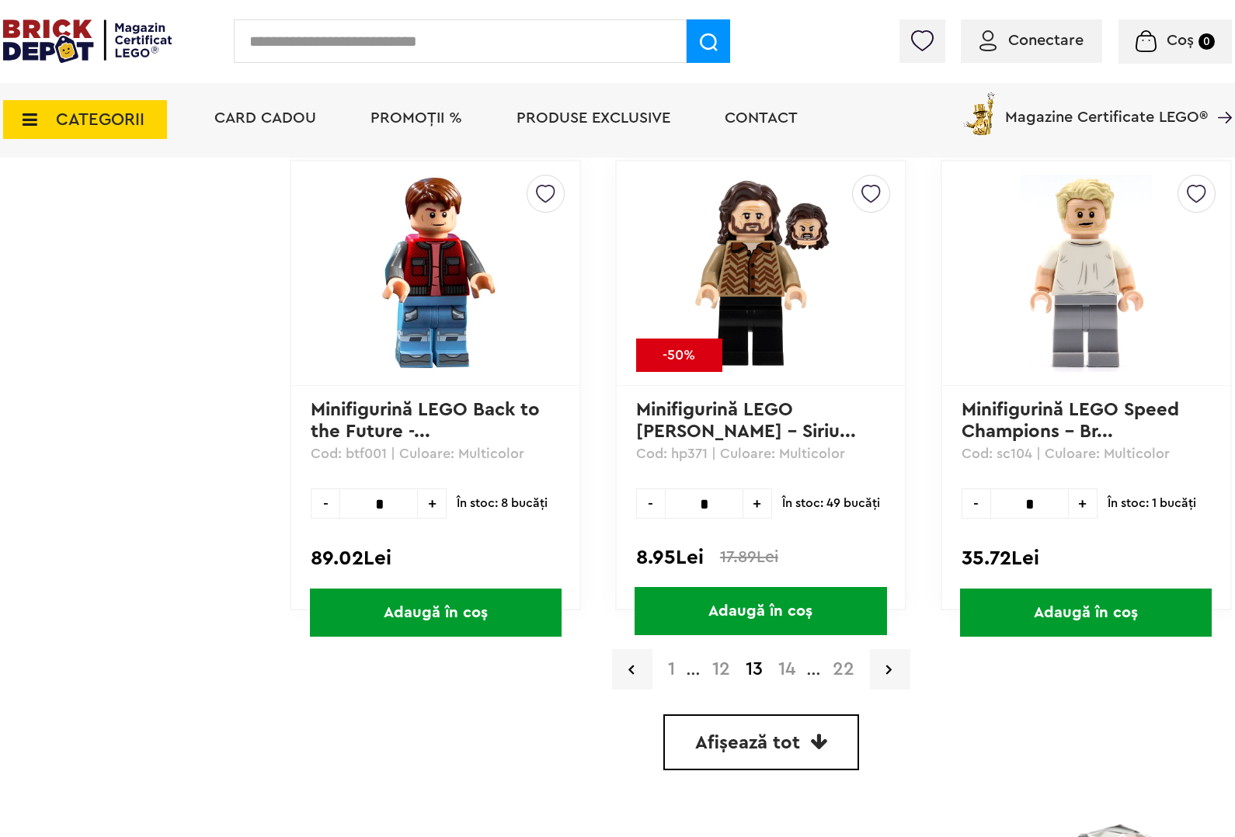
scroll to position [4078, 0]
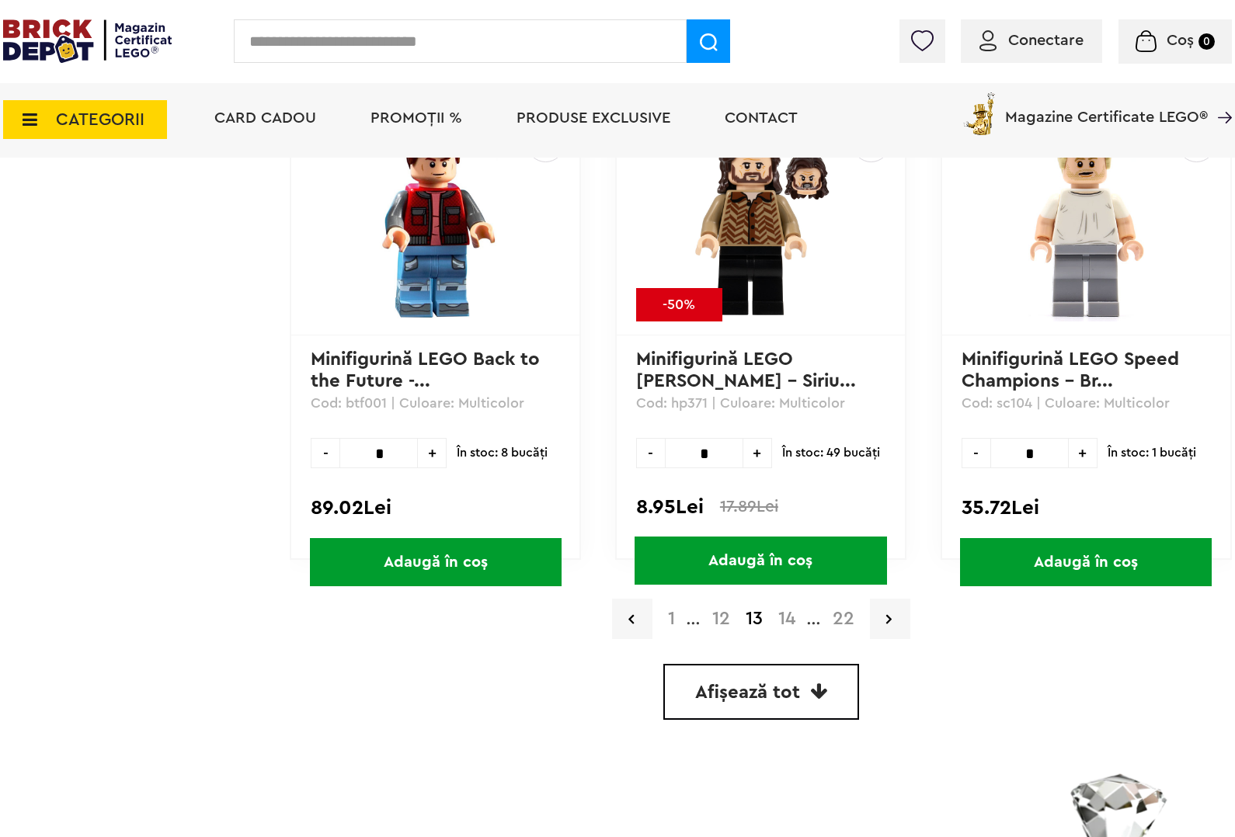
click at [789, 610] on link "14" at bounding box center [787, 619] width 33 height 19
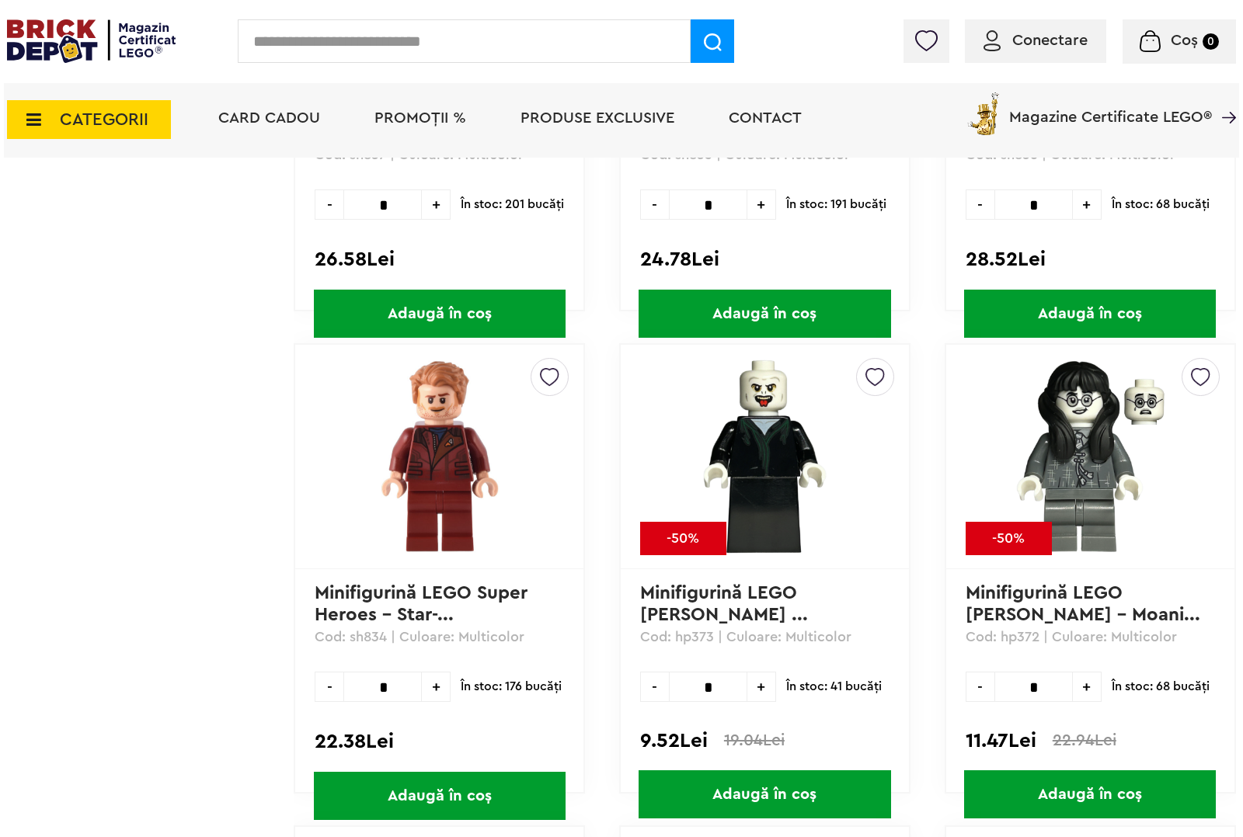
scroll to position [2913, 0]
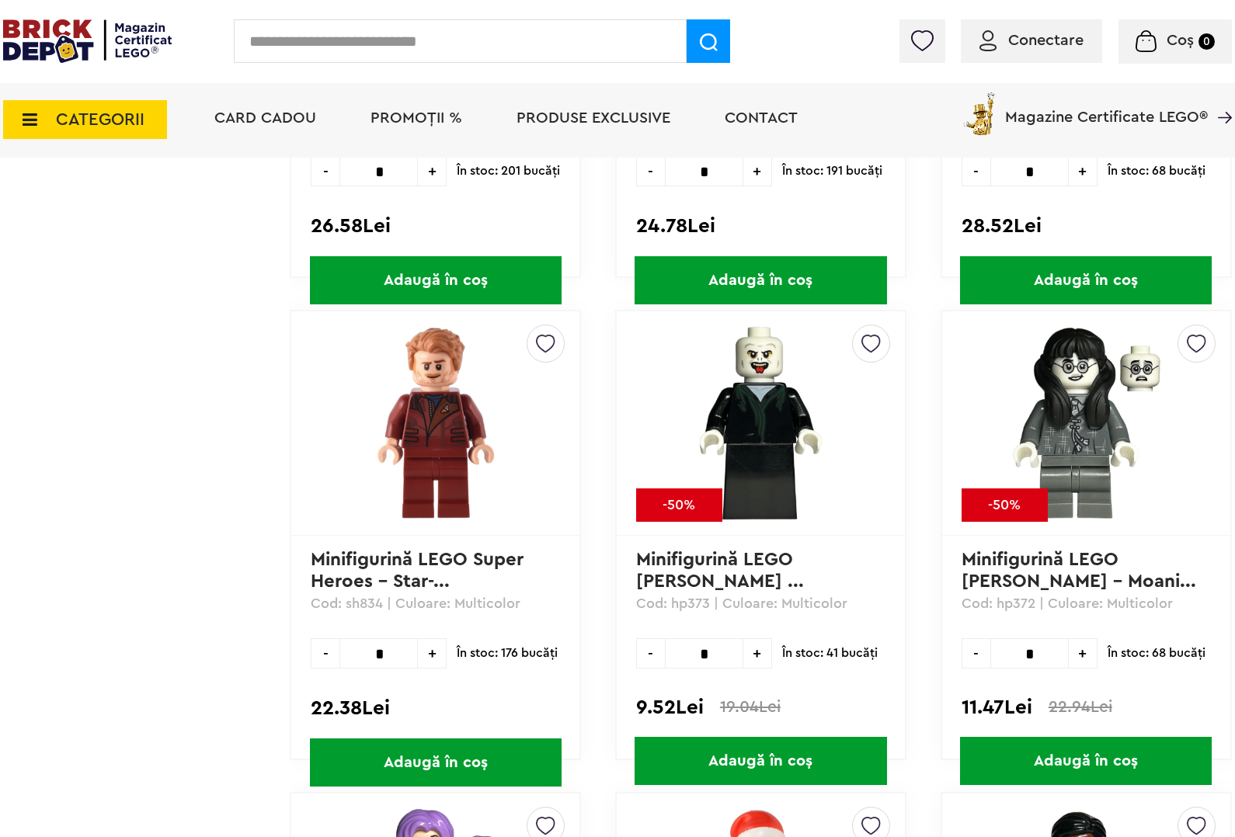
click at [327, 37] on input "text" at bounding box center [460, 40] width 453 height 43
type input "*****"
